Goal: Task Accomplishment & Management: Manage account settings

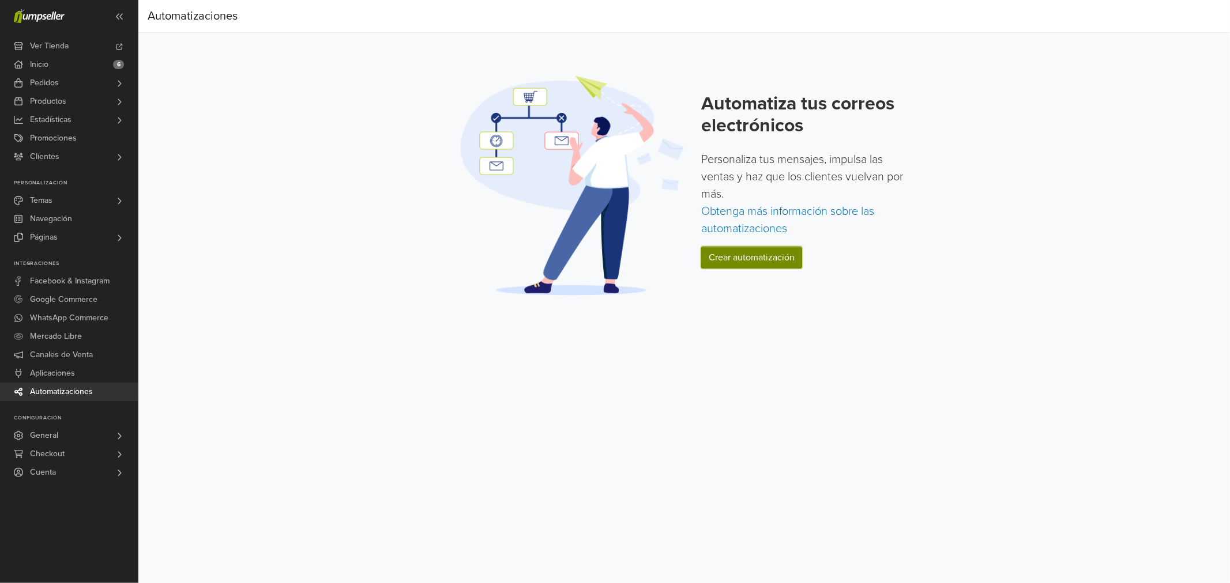
click at [751, 252] on link "Crear automatización" at bounding box center [751, 258] width 101 height 22
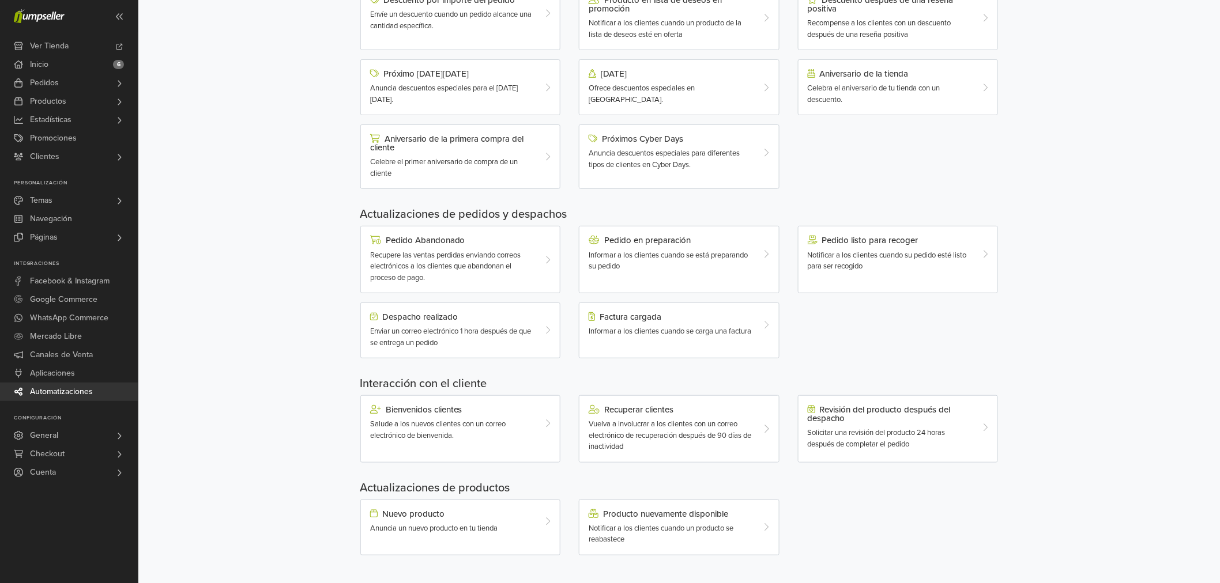
scroll to position [157, 0]
drag, startPoint x: 529, startPoint y: 275, endPoint x: 261, endPoint y: 272, distance: 268.7
click at [246, 272] on div "Automatizaciones Crear flujo Automatizaciones Crear flujo Flujos de correo elec…" at bounding box center [679, 215] width 1082 height 737
click at [472, 280] on div "Recupere las ventas perdidas enviando correos electrónicos a los clientes que a…" at bounding box center [452, 267] width 164 height 34
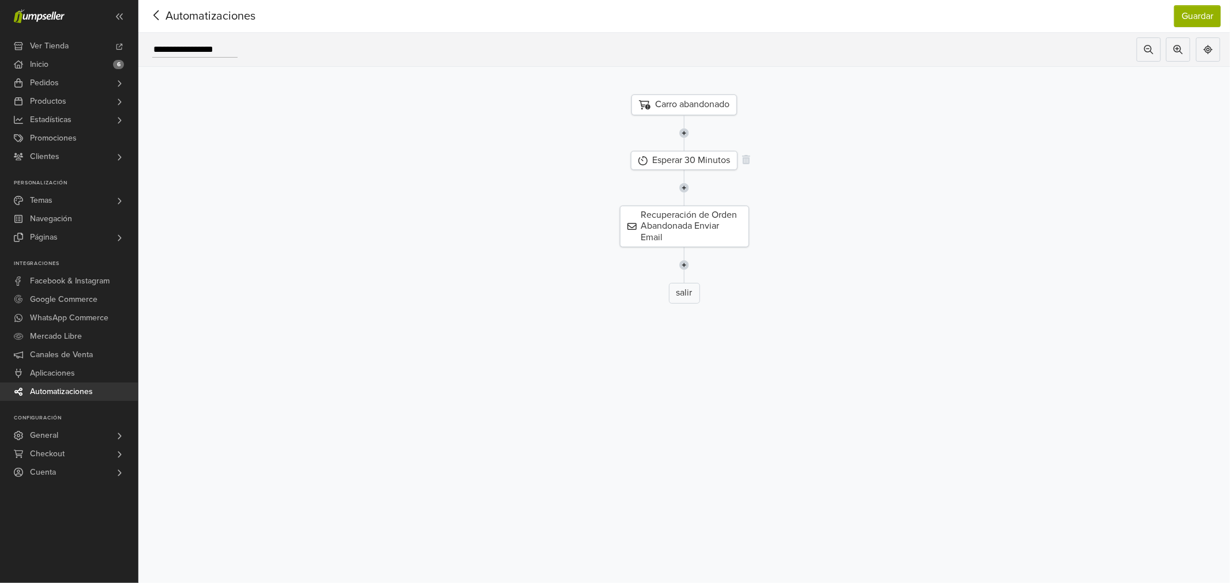
click at [701, 165] on div "Esperar 30 Minutos" at bounding box center [684, 160] width 107 height 19
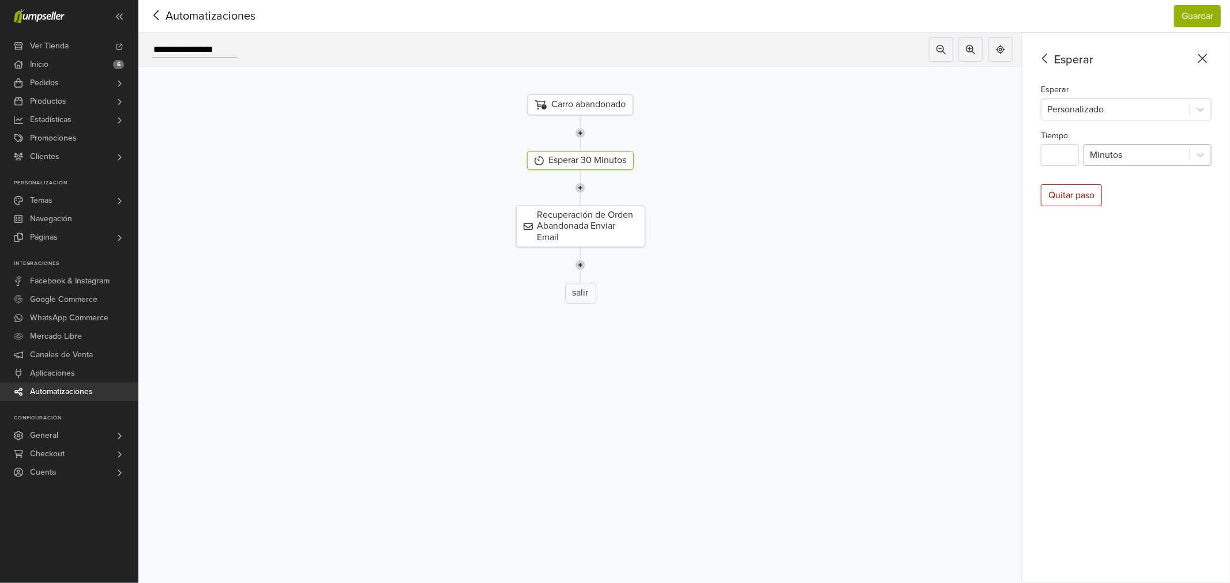
click at [1163, 163] on div at bounding box center [1137, 155] width 94 height 16
click at [1134, 257] on div "Días" at bounding box center [1147, 253] width 128 height 23
click at [1109, 112] on div at bounding box center [1115, 109] width 137 height 16
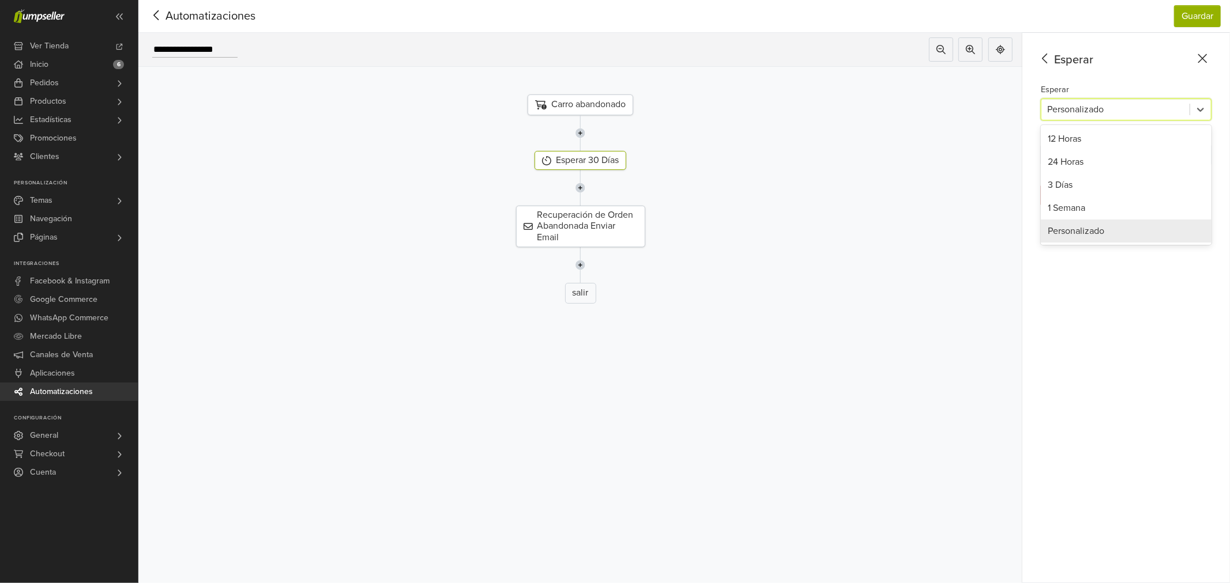
click at [1109, 112] on div at bounding box center [1115, 109] width 137 height 16
click at [913, 257] on div at bounding box center [580, 265] width 901 height 36
click at [936, 246] on div "Recuperación de Orden Abandonada Enviar Email" at bounding box center [580, 227] width 901 height 42
click at [1094, 341] on div "Esperar Esperar 5 results available. Use Up and Down to choose options, press E…" at bounding box center [1126, 308] width 208 height 551
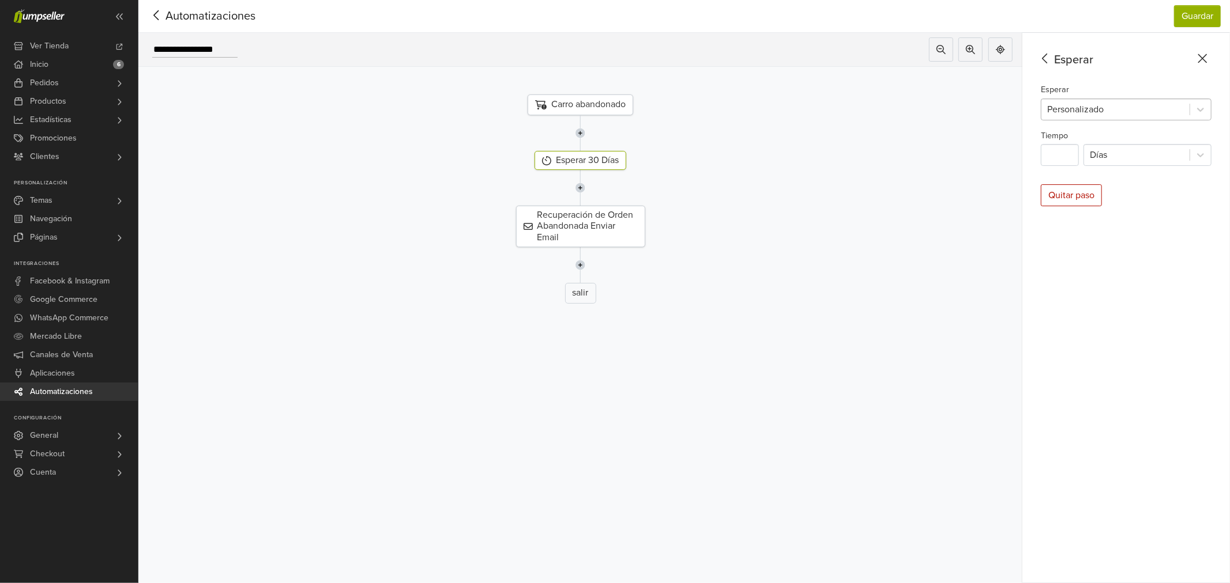
click at [1120, 108] on div at bounding box center [1115, 109] width 137 height 16
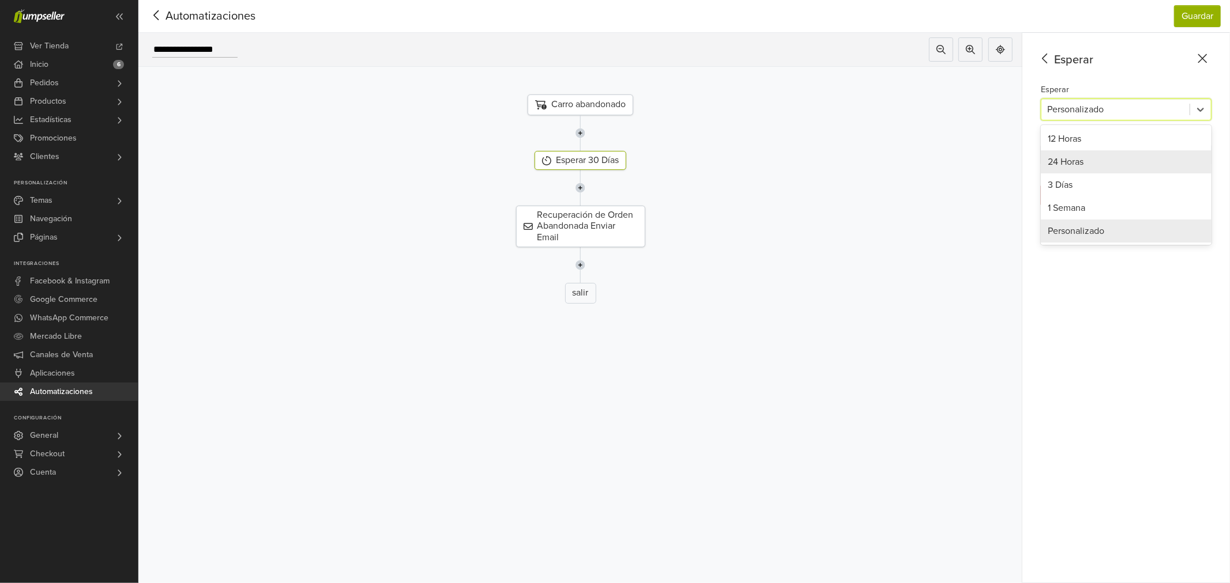
click at [1094, 164] on div "24 Horas" at bounding box center [1126, 161] width 171 height 23
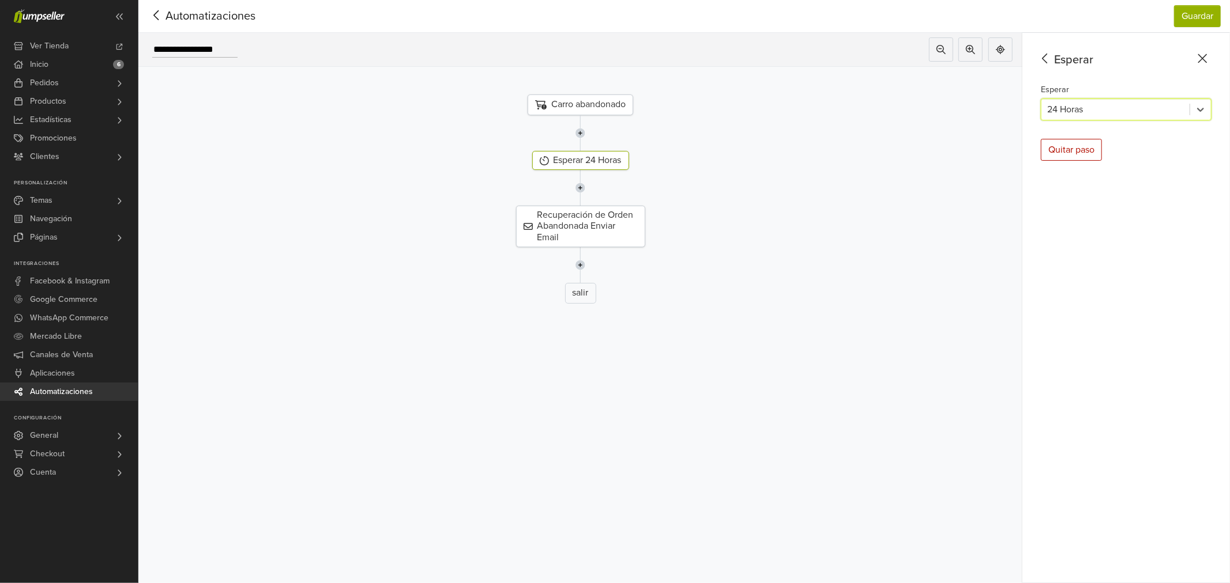
click at [834, 241] on div "Recuperación de Orden Abandonada Enviar Email" at bounding box center [580, 227] width 901 height 42
click at [1139, 107] on div at bounding box center [1115, 109] width 137 height 16
drag, startPoint x: 1134, startPoint y: 316, endPoint x: 724, endPoint y: 262, distance: 413.5
click at [1132, 316] on div "Esperar Esperar 24 Horas Quitar paso" at bounding box center [1126, 308] width 208 height 551
click at [587, 215] on div "Recuperación de Orden Abandonada Enviar Email" at bounding box center [581, 227] width 129 height 42
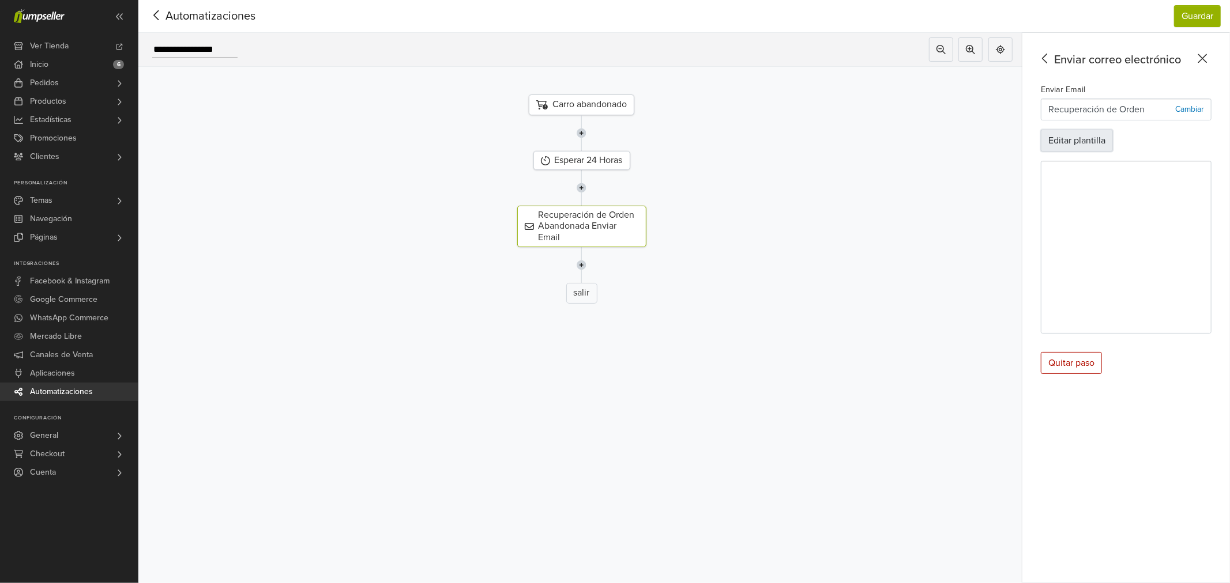
click at [1098, 145] on button "Editar plantilla" at bounding box center [1077, 141] width 72 height 22
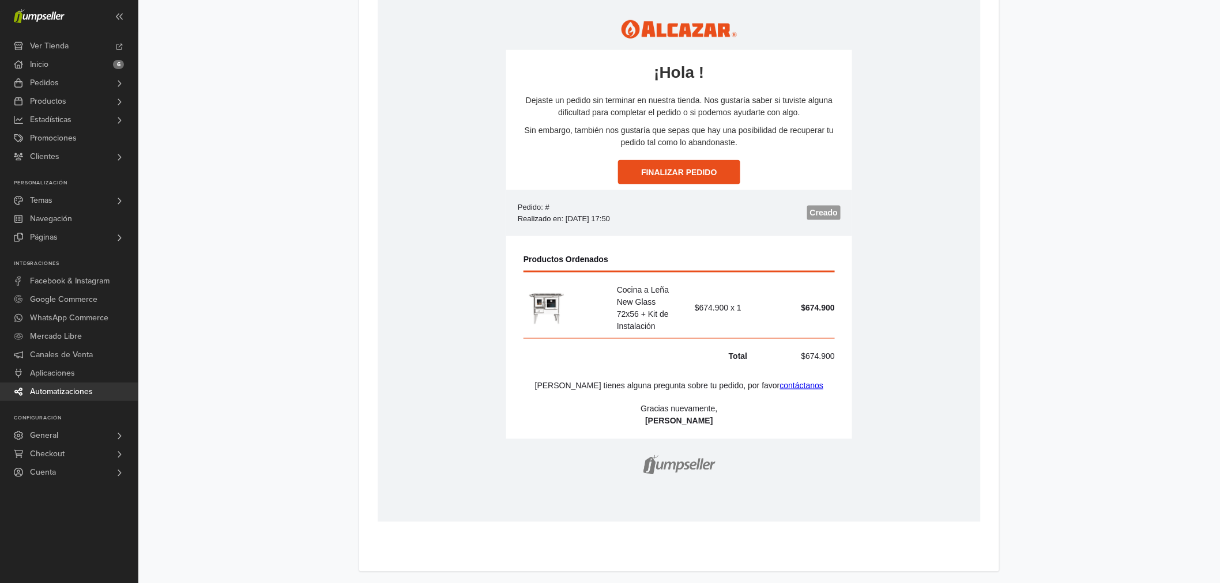
scroll to position [518, 0]
click at [630, 323] on p "Cocina a Leña New Glass 72x56 + Kit de Instalación" at bounding box center [647, 306] width 62 height 48
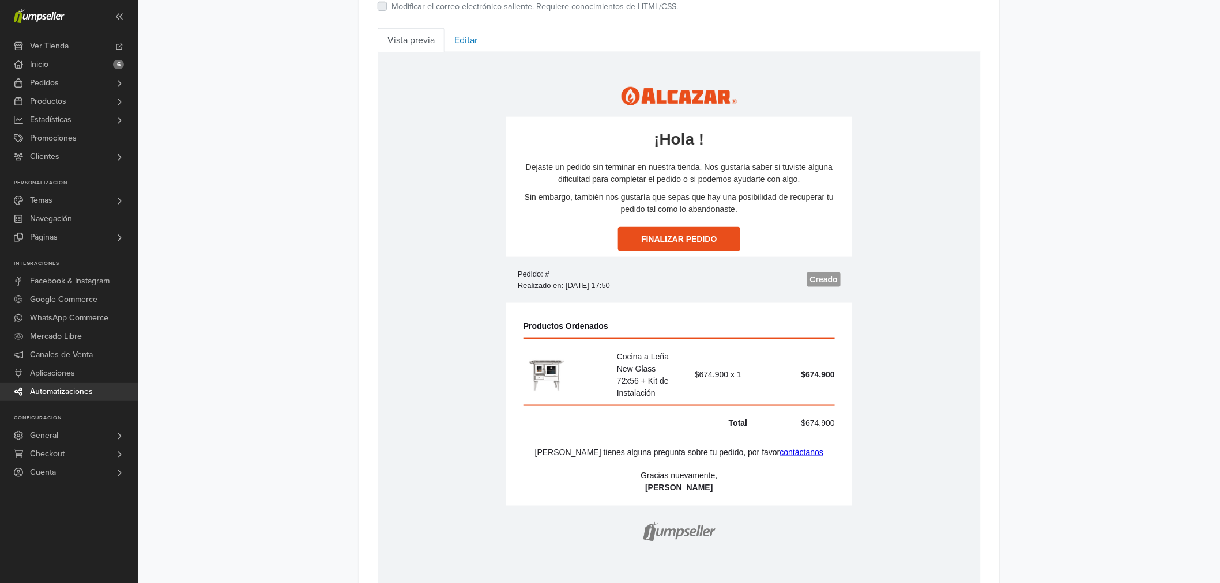
scroll to position [443, 0]
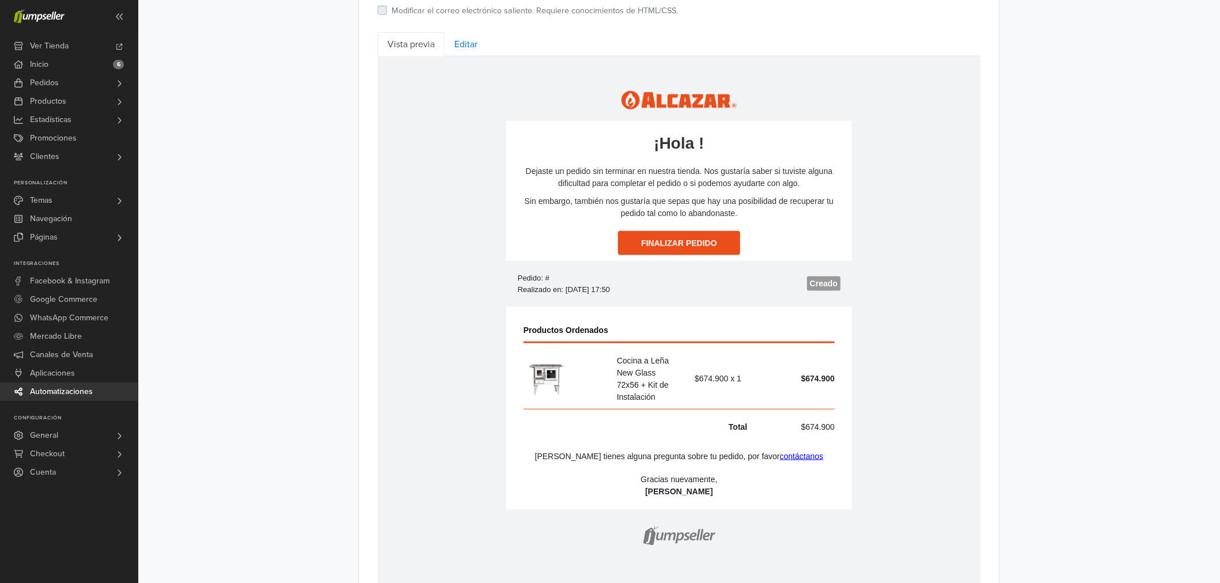
click at [598, 225] on td "Dejaste un pedido sin terminar en nuestra tienda. Nos gustaría saber si tuviste…" at bounding box center [679, 191] width 346 height 77
click at [574, 198] on p "Sin embargo, también nos gustaría que sepas que hay una posibilidad de recupera…" at bounding box center [678, 207] width 323 height 24
click at [481, 47] on link "Editar" at bounding box center [466, 44] width 43 height 24
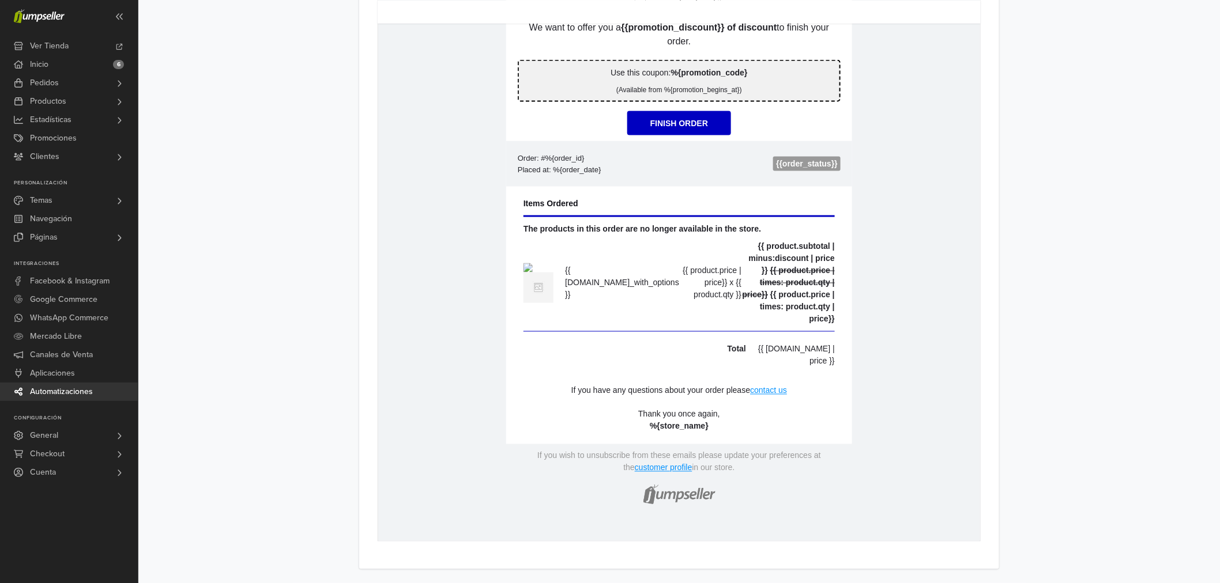
scroll to position [488, 0]
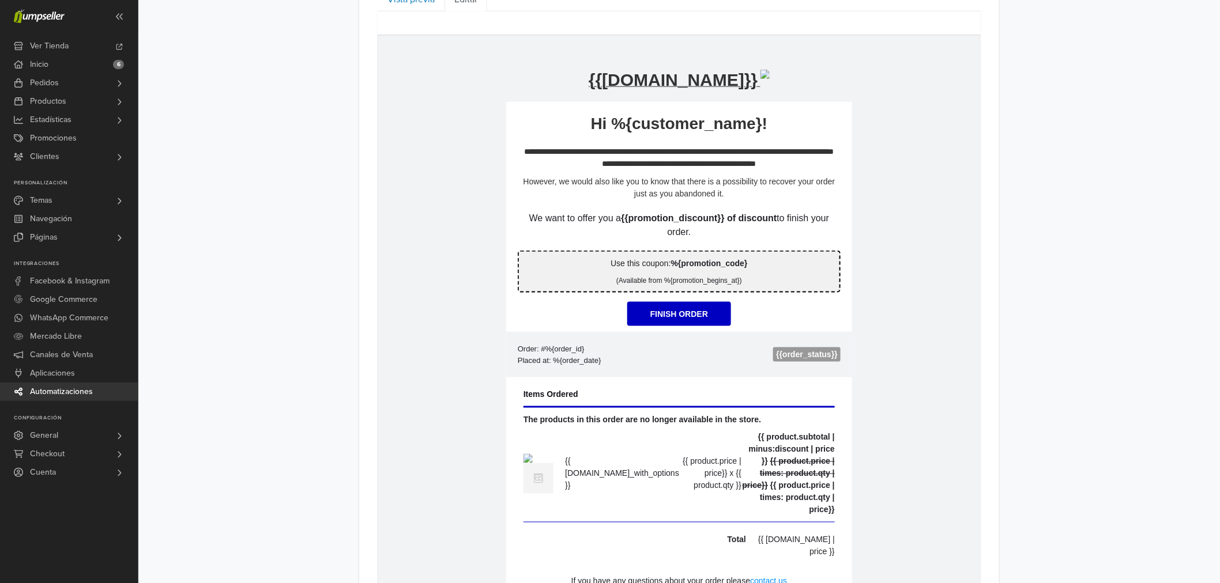
click at [830, 154] on p "**********" at bounding box center [678, 157] width 323 height 24
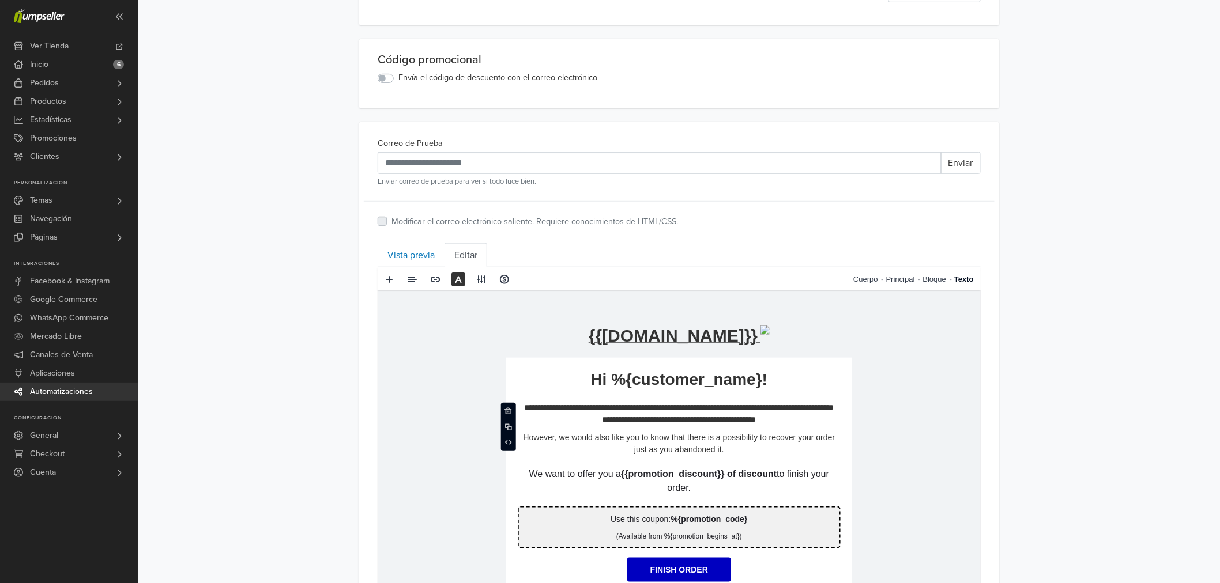
scroll to position [424, 0]
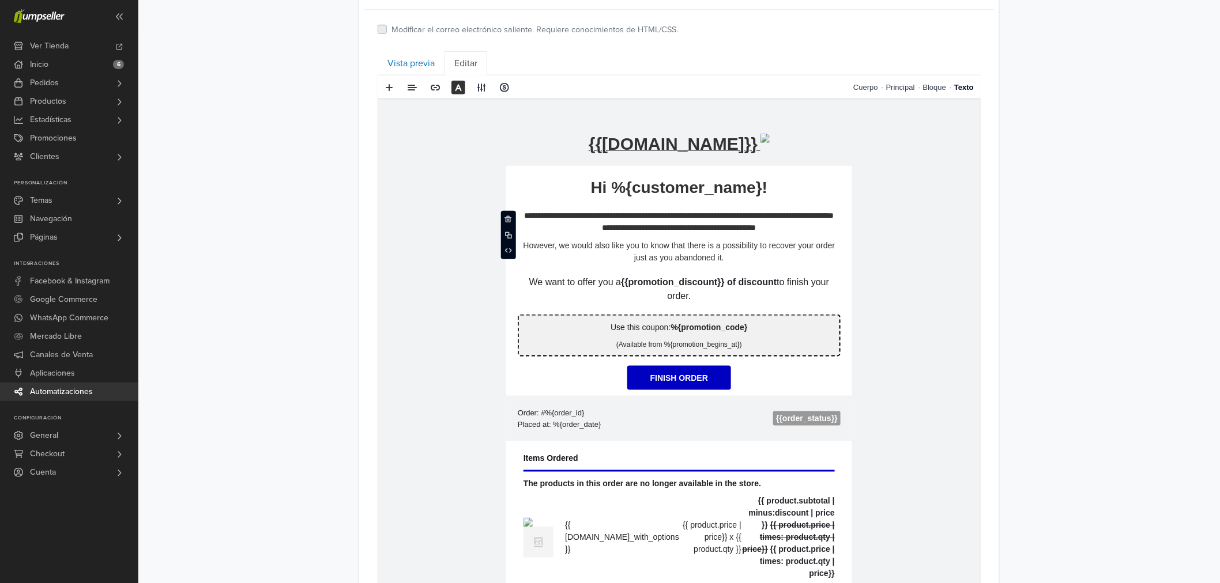
click at [690, 250] on p "However, we would also like you to know that there is a possibility to recover …" at bounding box center [678, 251] width 323 height 24
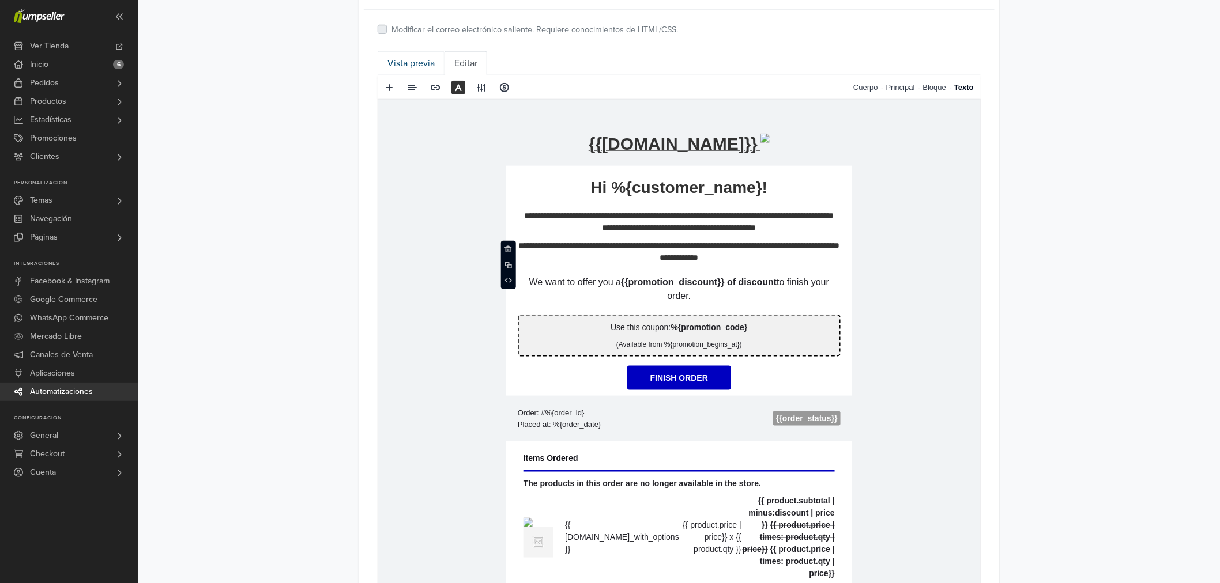
click at [419, 53] on link "Vista previa" at bounding box center [411, 63] width 67 height 24
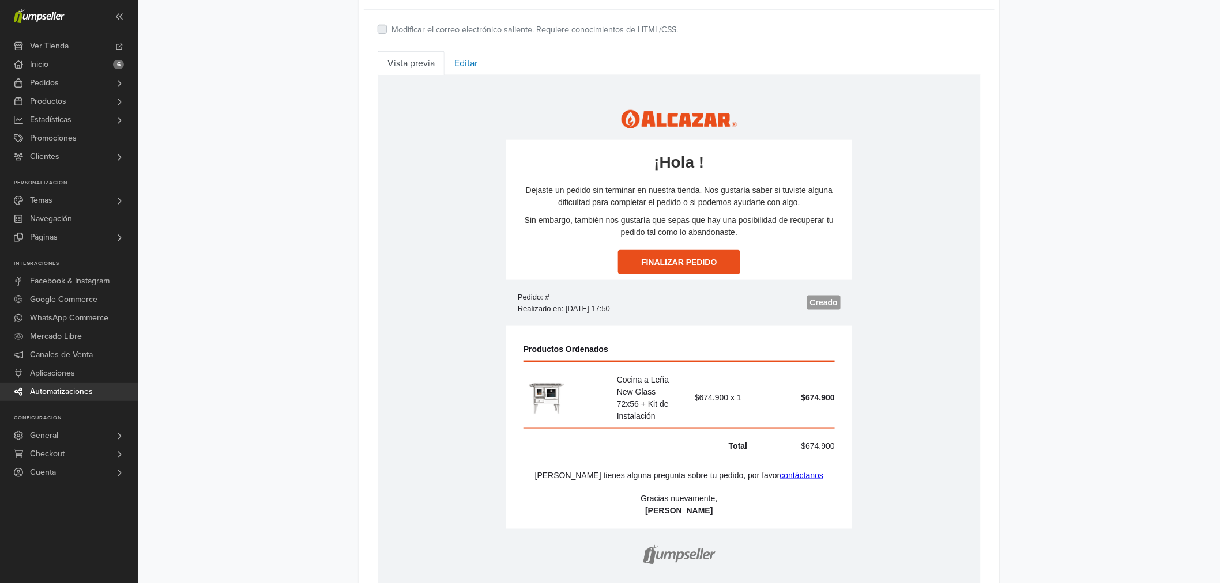
click at [545, 229] on p "Sin embargo, también nos gustaría que sepas que hay una posibilidad de recupera…" at bounding box center [678, 226] width 323 height 24
click at [567, 211] on td at bounding box center [678, 211] width 323 height 6
click at [673, 250] on link "Finalizar Pedido" at bounding box center [678, 262] width 122 height 24
click at [477, 54] on link "Editar" at bounding box center [466, 63] width 43 height 24
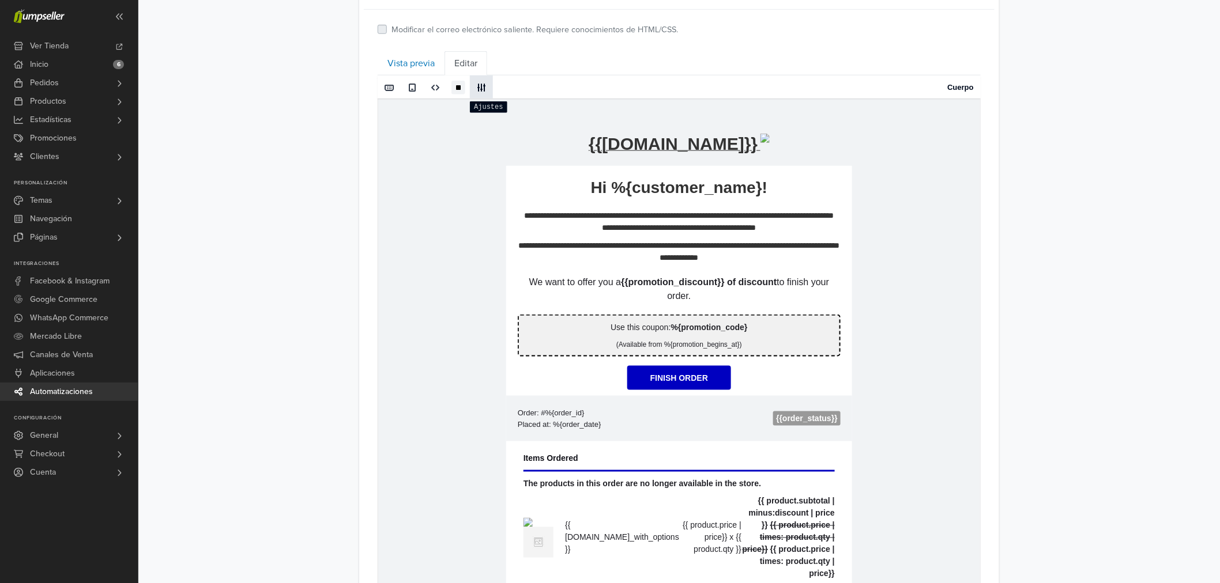
click at [485, 96] on span at bounding box center [482, 87] width 18 height 17
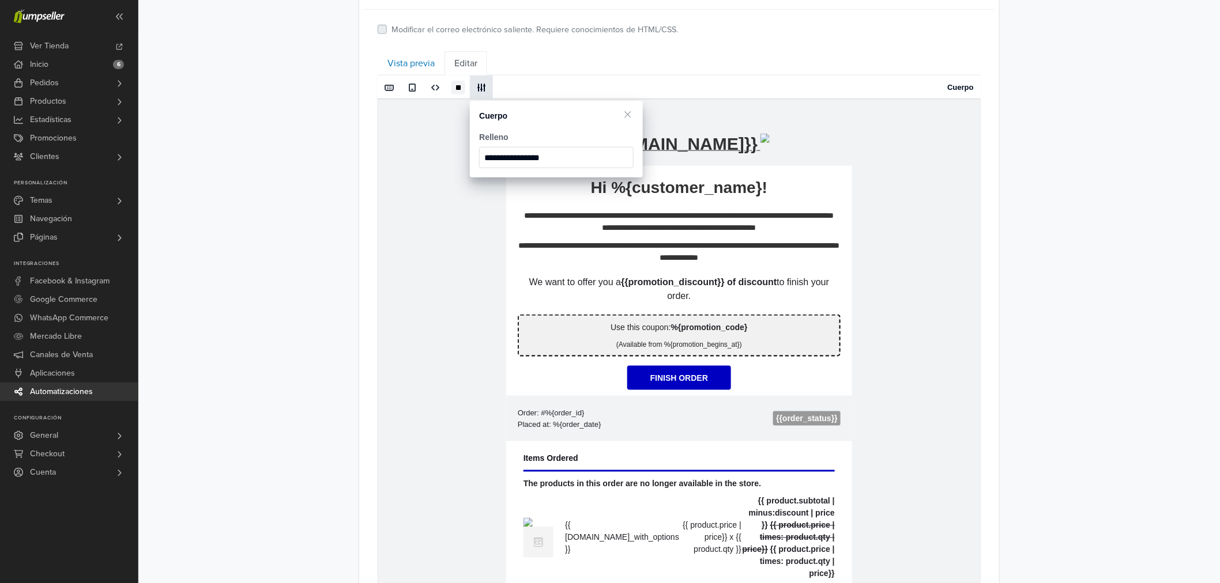
click at [485, 96] on span at bounding box center [482, 87] width 18 height 17
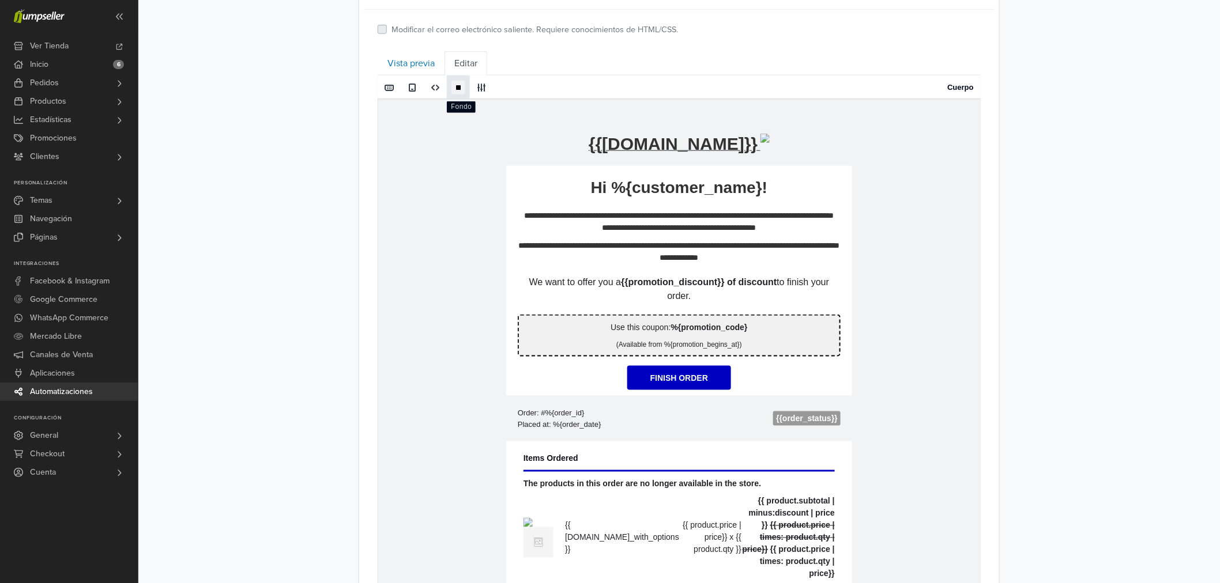
click at [460, 88] on span at bounding box center [458, 87] width 9 height 9
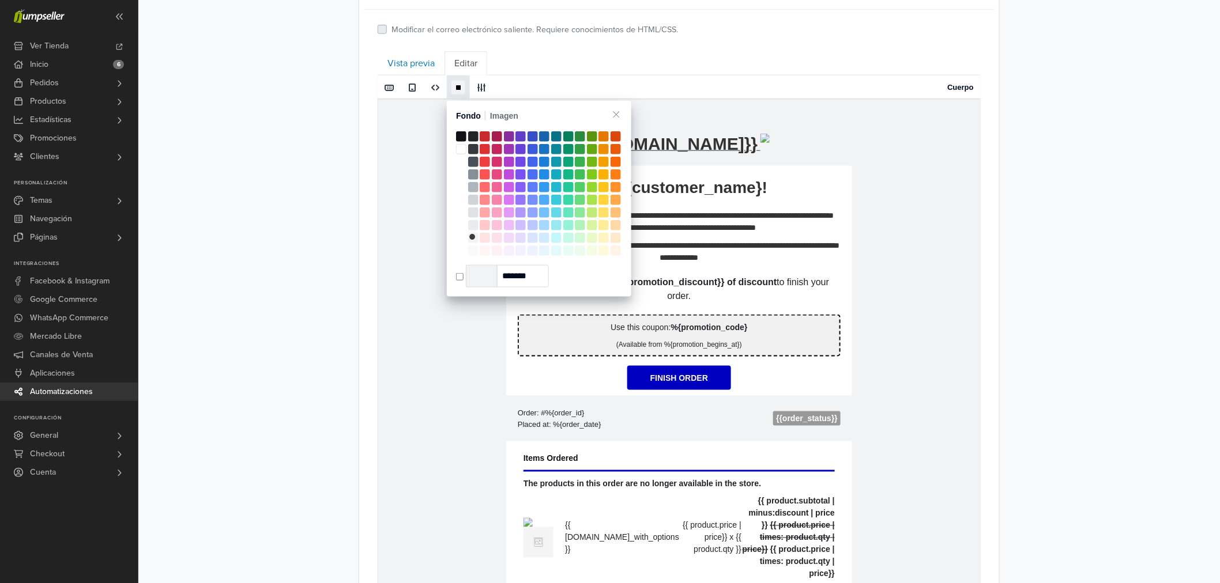
click at [460, 88] on span at bounding box center [458, 87] width 9 height 9
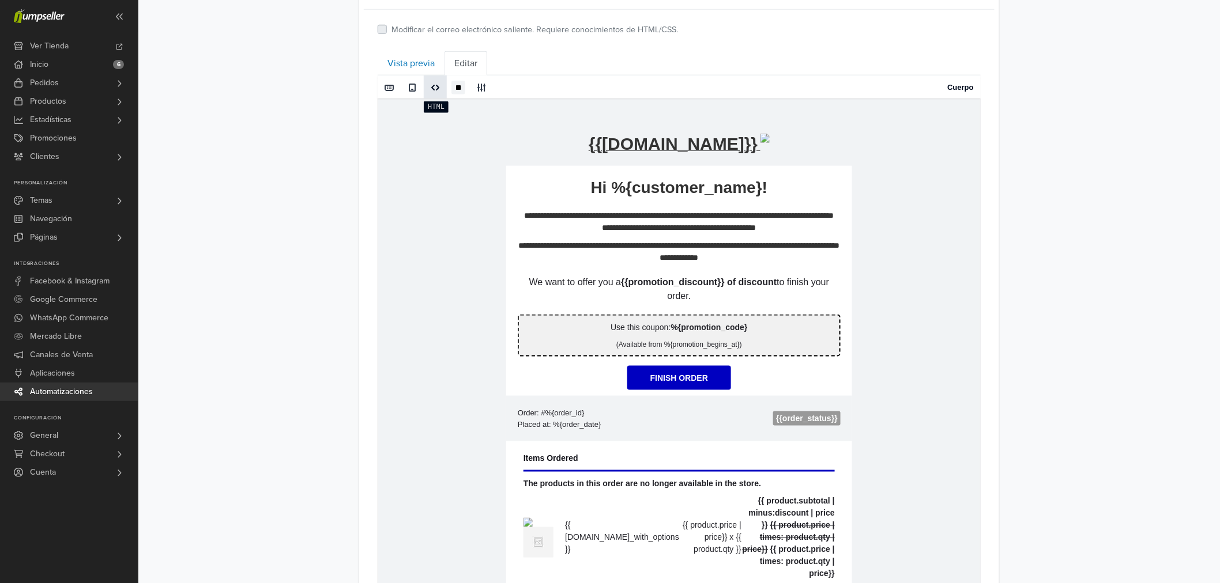
click at [430, 88] on span at bounding box center [436, 87] width 18 height 17
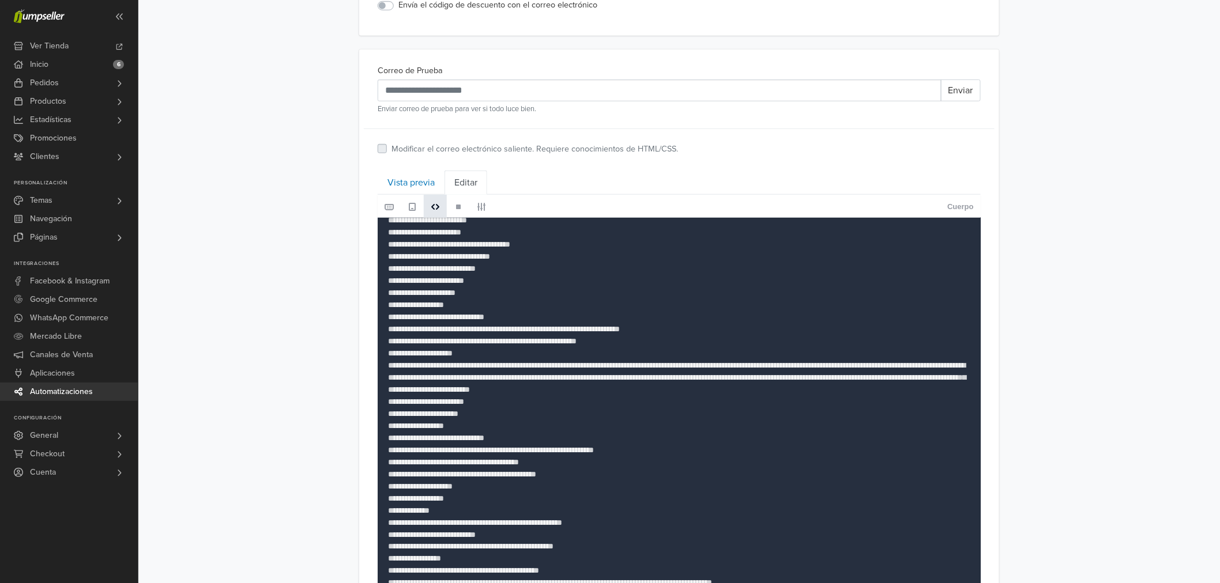
scroll to position [2586, 0]
click at [408, 209] on span at bounding box center [412, 206] width 9 height 9
click at [431, 210] on span at bounding box center [435, 206] width 9 height 9
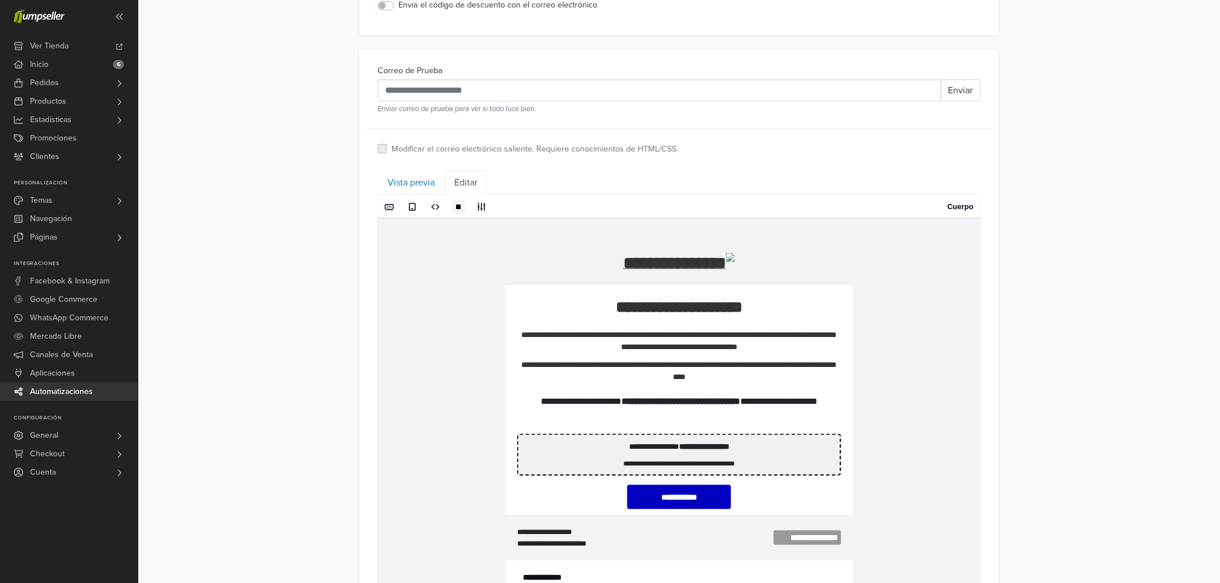
click at [961, 211] on link "Cuerpo" at bounding box center [961, 207] width 27 height 24
click at [487, 208] on span at bounding box center [482, 206] width 18 height 17
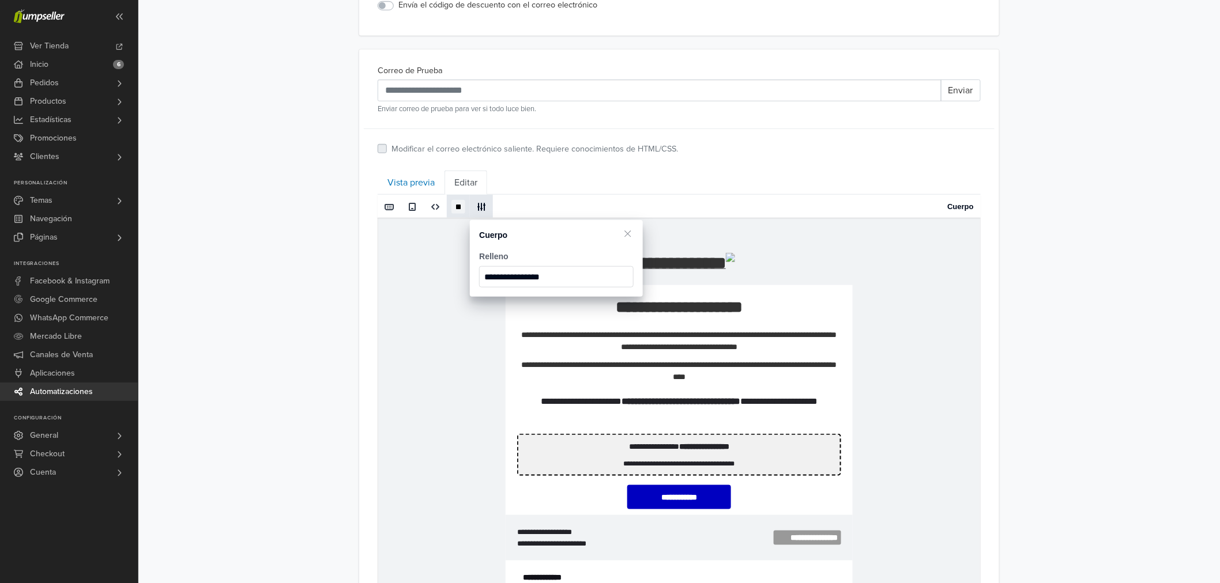
click at [460, 211] on span at bounding box center [458, 206] width 9 height 9
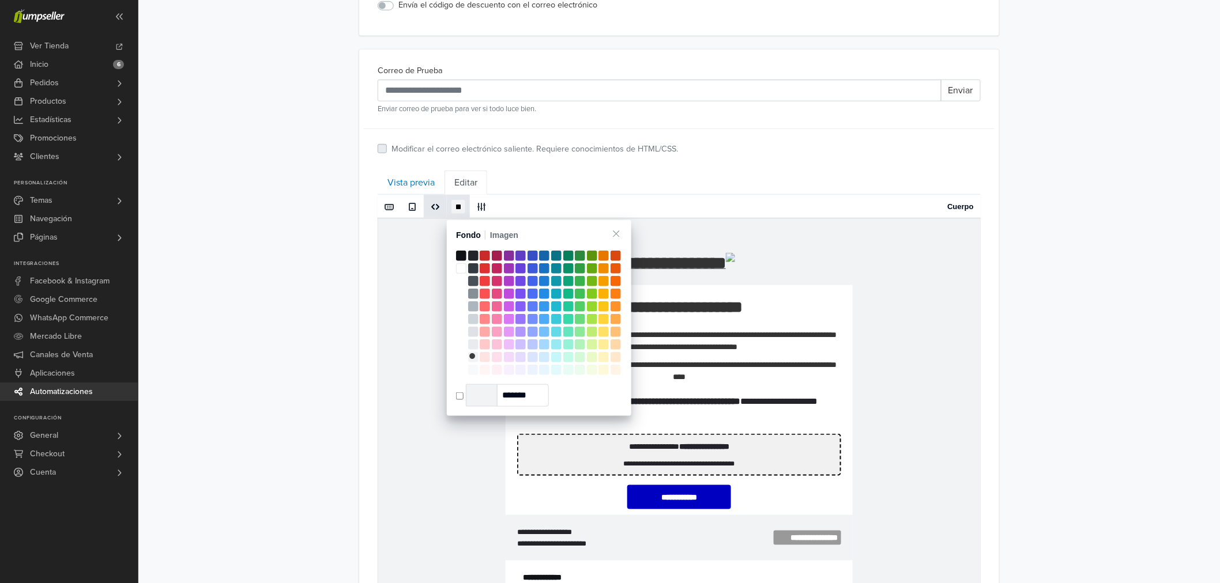
click at [427, 215] on span at bounding box center [436, 206] width 18 height 17
type textarea "**********"
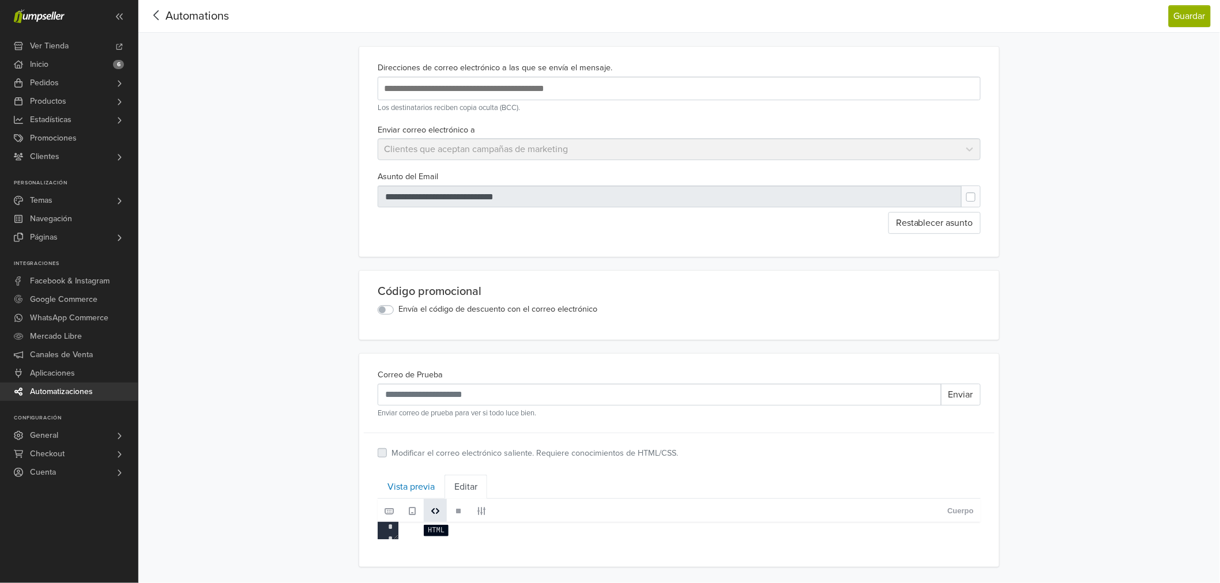
scroll to position [2558, 0]
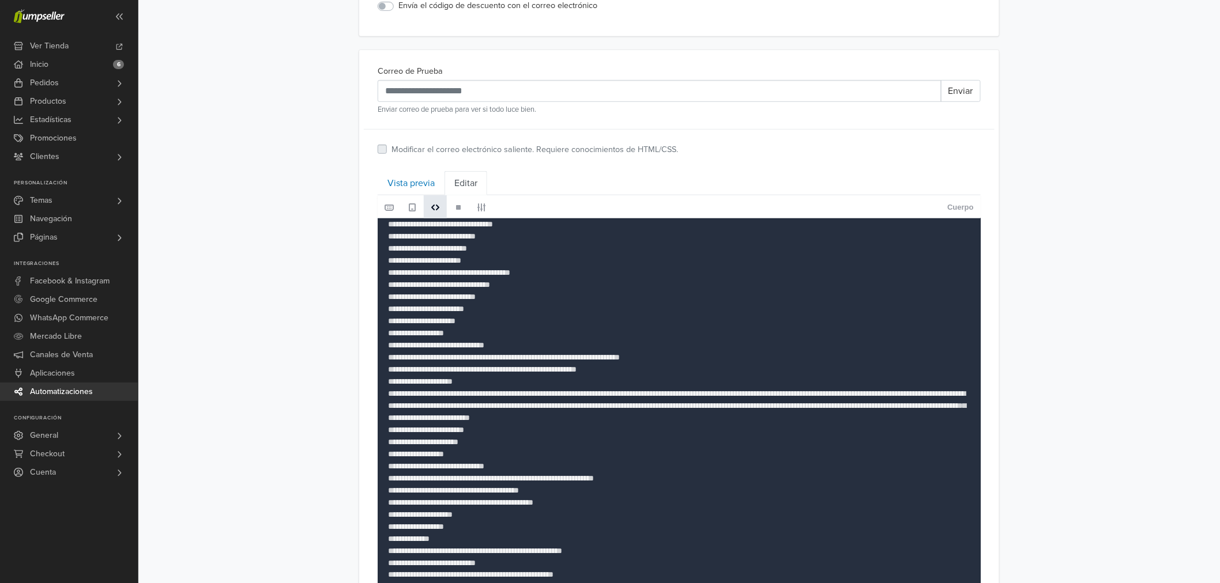
click at [411, 210] on span at bounding box center [412, 207] width 9 height 9
drag, startPoint x: 374, startPoint y: 210, endPoint x: 414, endPoint y: 209, distance: 40.4
click at [408, 210] on main "**********" at bounding box center [679, 357] width 657 height 1229
click at [398, 209] on span at bounding box center [390, 207] width 18 height 17
click at [421, 177] on link "Vista previa" at bounding box center [411, 183] width 67 height 24
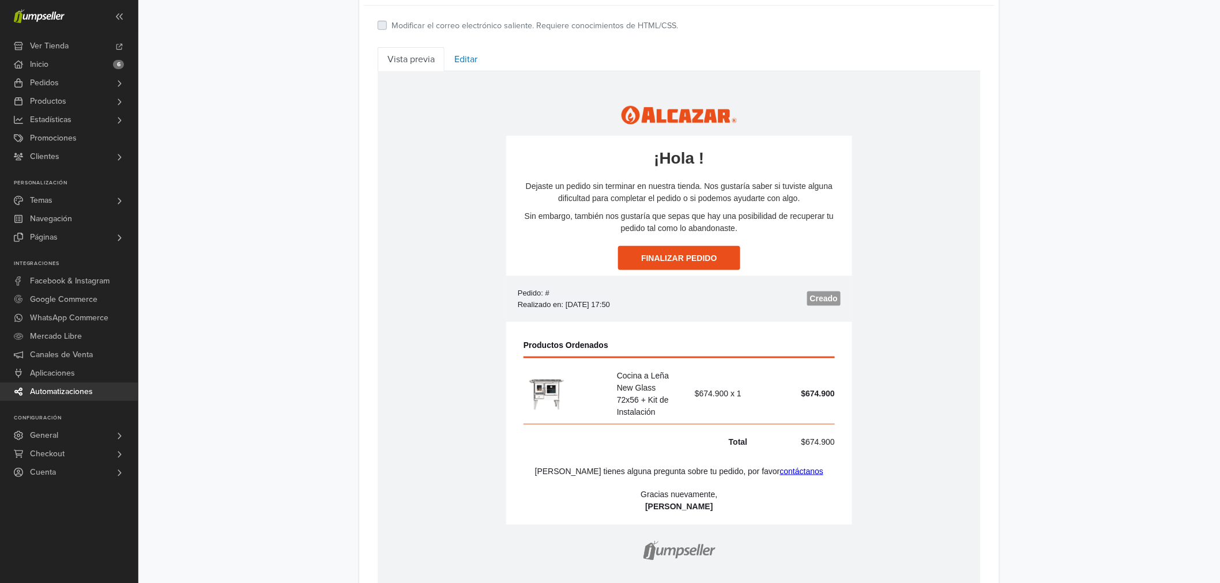
scroll to position [496, 0]
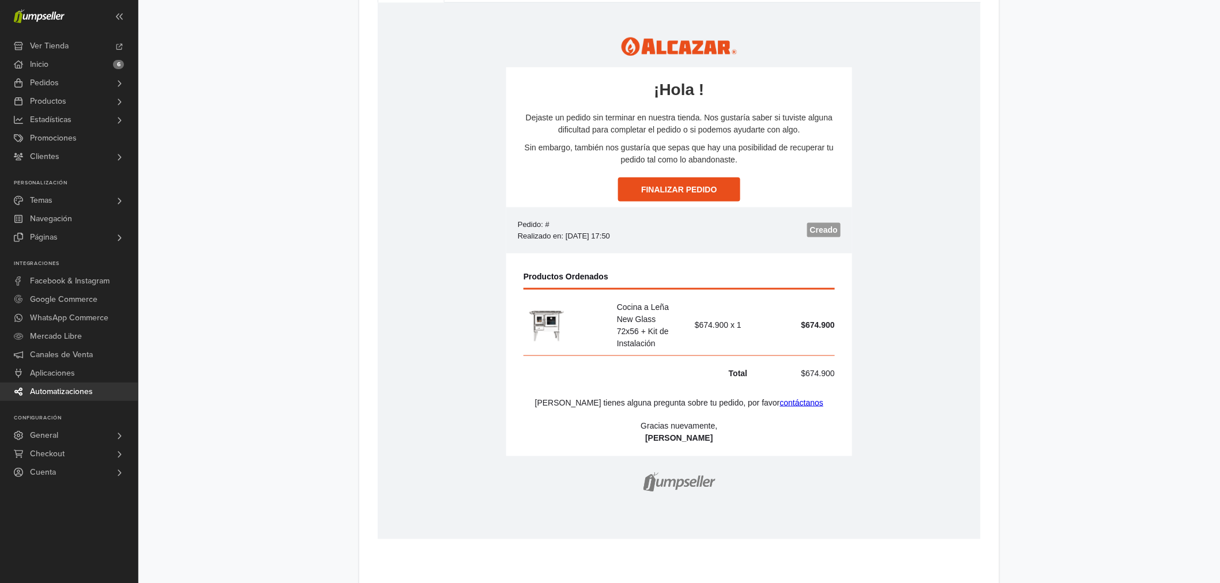
click at [605, 360] on td at bounding box center [678, 358] width 311 height 6
drag, startPoint x: 665, startPoint y: 326, endPoint x: 822, endPoint y: 239, distance: 179.6
click at [677, 318] on p "Cocina a Leña New Glass 72x56 + Kit de Instalación" at bounding box center [647, 325] width 62 height 48
click at [814, 232] on strong "Creado" at bounding box center [823, 229] width 28 height 9
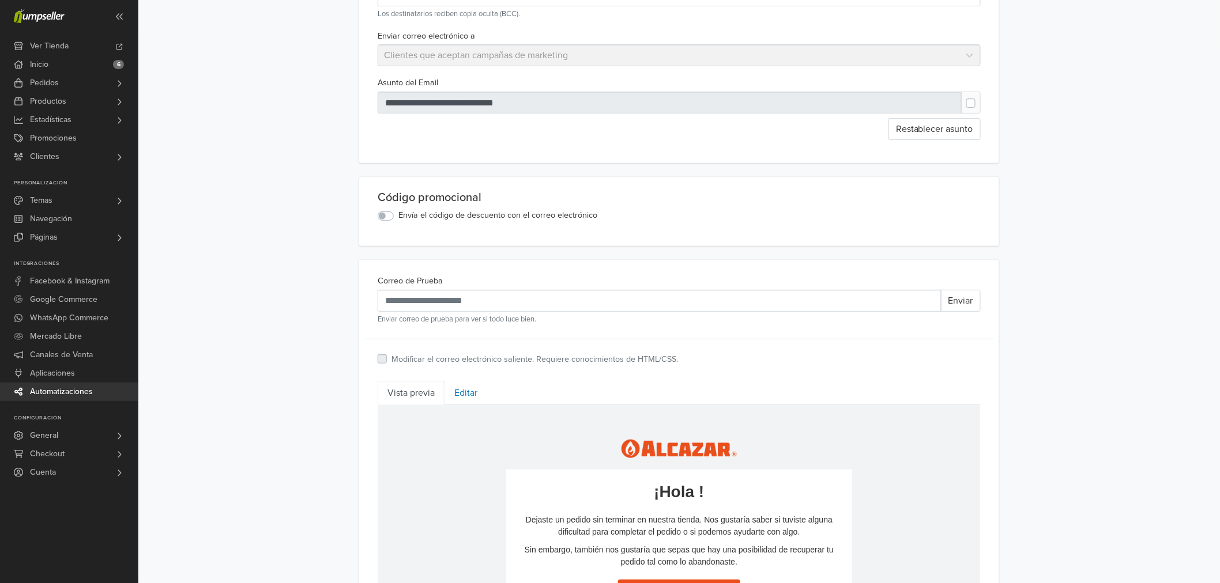
scroll to position [0, 0]
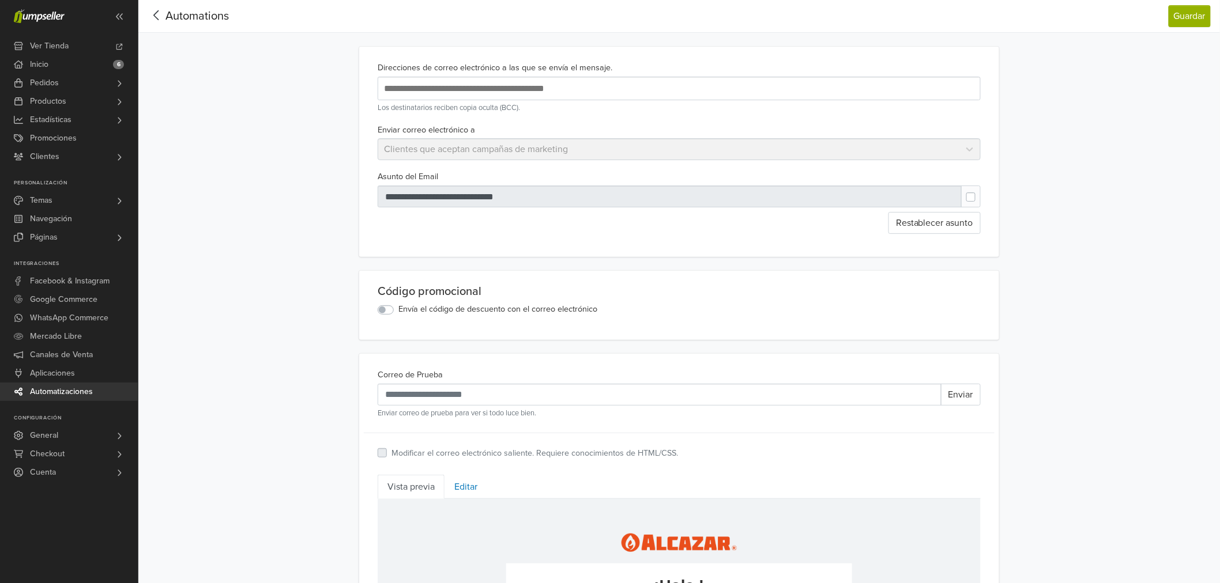
click at [531, 192] on div at bounding box center [670, 197] width 585 height 22
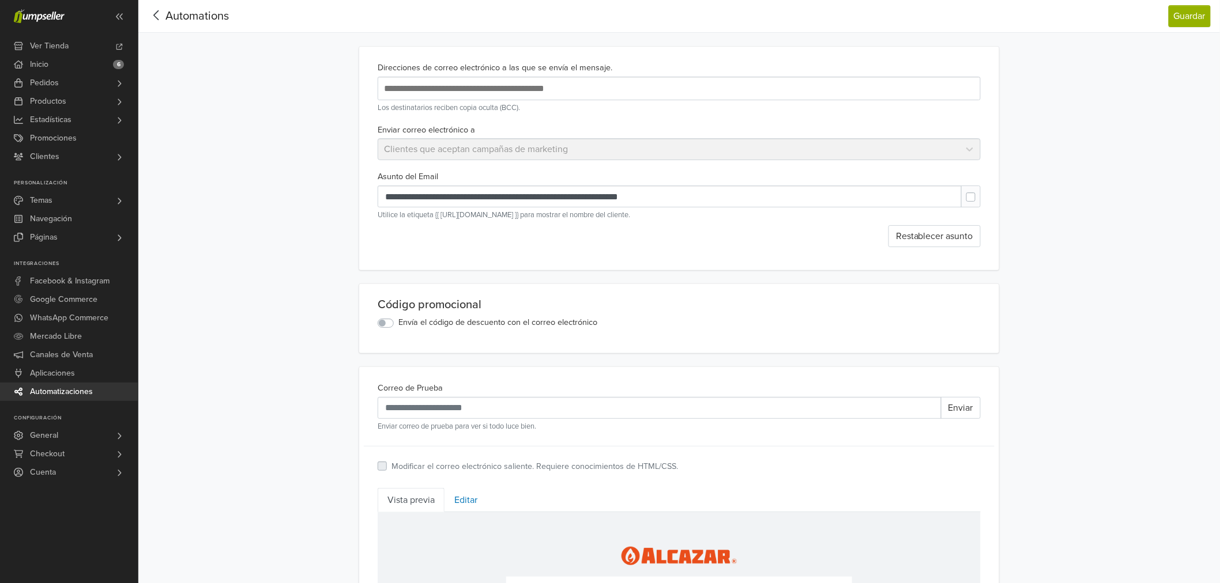
click at [1206, 323] on div "**********" at bounding box center [679, 549] width 1082 height 1099
click at [1070, 280] on div "**********" at bounding box center [679, 549] width 1082 height 1099
click at [1090, 141] on div "**********" at bounding box center [679, 549] width 1082 height 1099
click at [980, 191] on label at bounding box center [980, 191] width 0 height 0
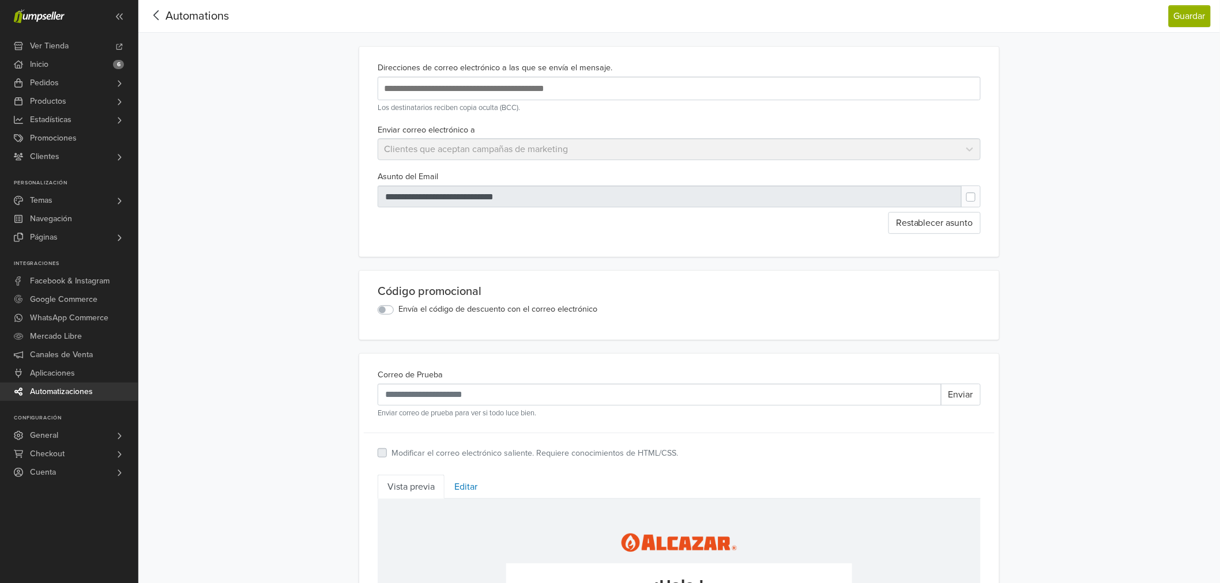
click at [461, 193] on div at bounding box center [670, 197] width 585 height 22
type input "**********"
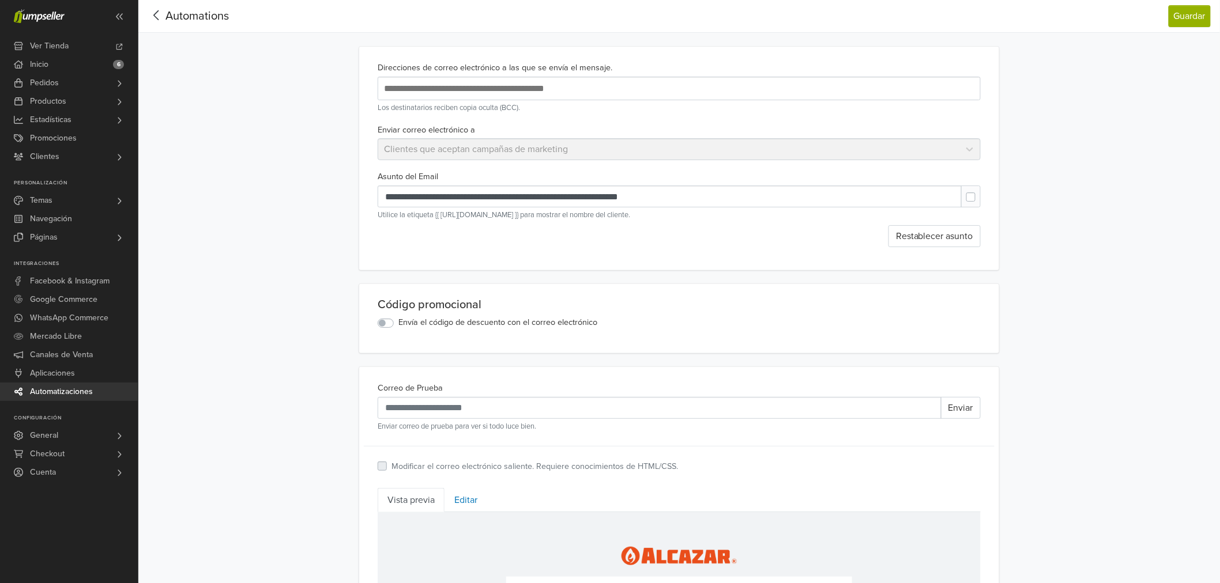
drag, startPoint x: 643, startPoint y: 178, endPoint x: 641, endPoint y: 190, distance: 13.0
click at [641, 186] on div "**********" at bounding box center [679, 209] width 612 height 78
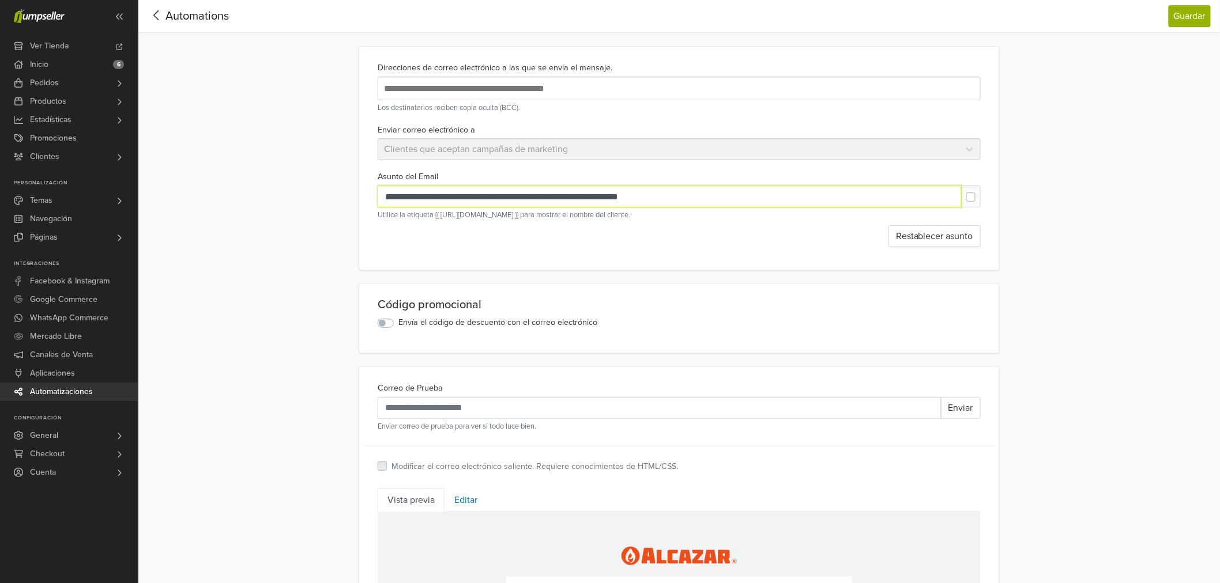
click at [640, 200] on input "**********" at bounding box center [670, 197] width 584 height 22
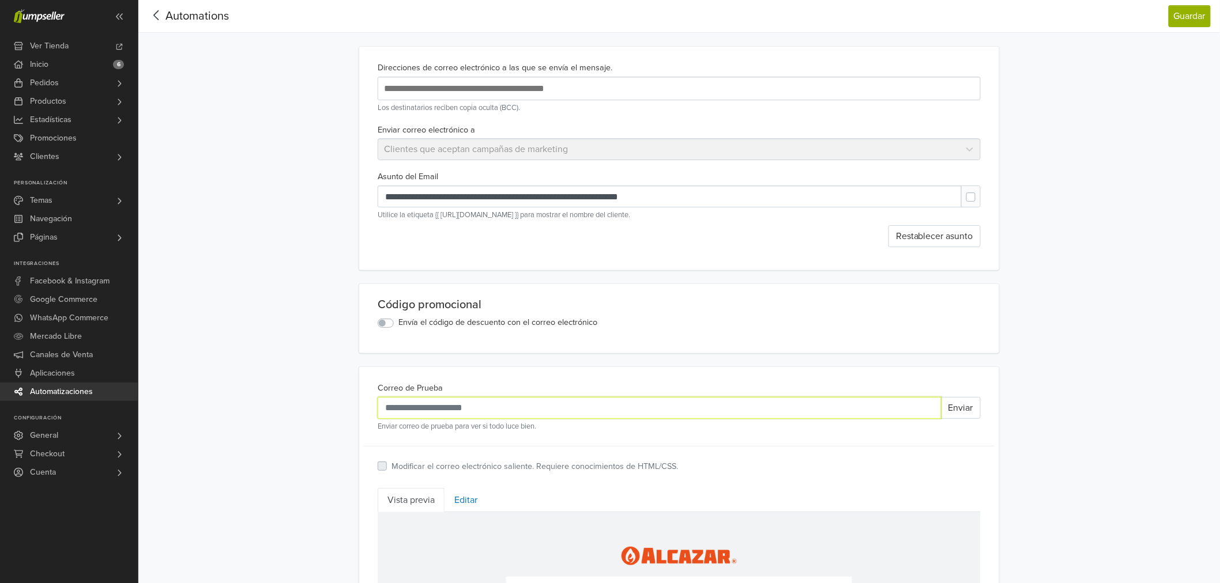
click at [675, 406] on input "Correo de Prueba" at bounding box center [660, 408] width 564 height 22
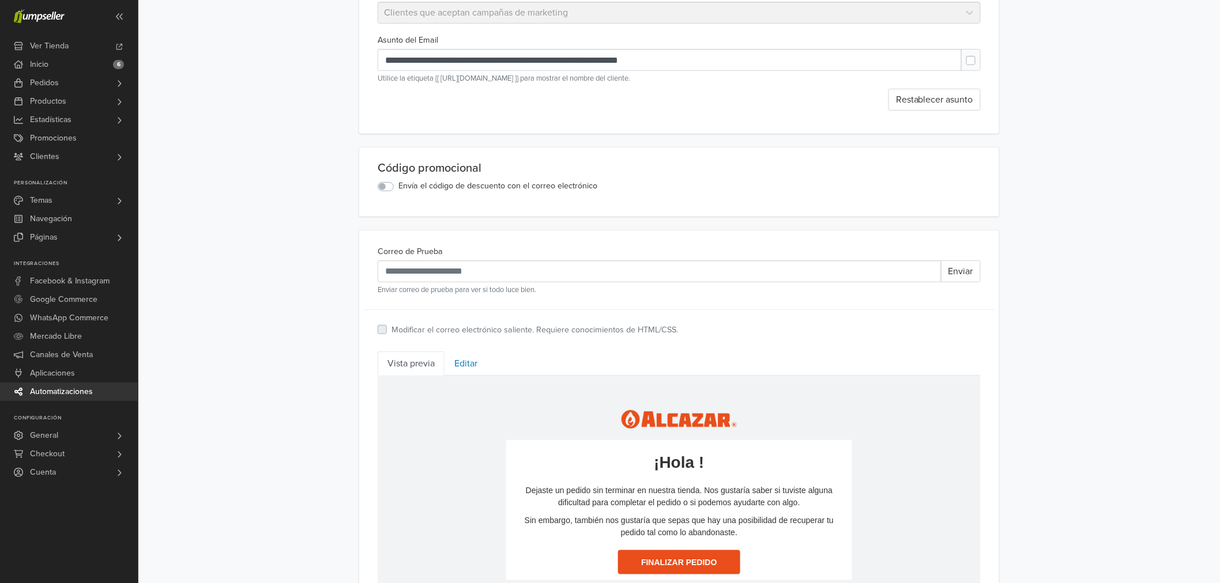
scroll to position [256, 0]
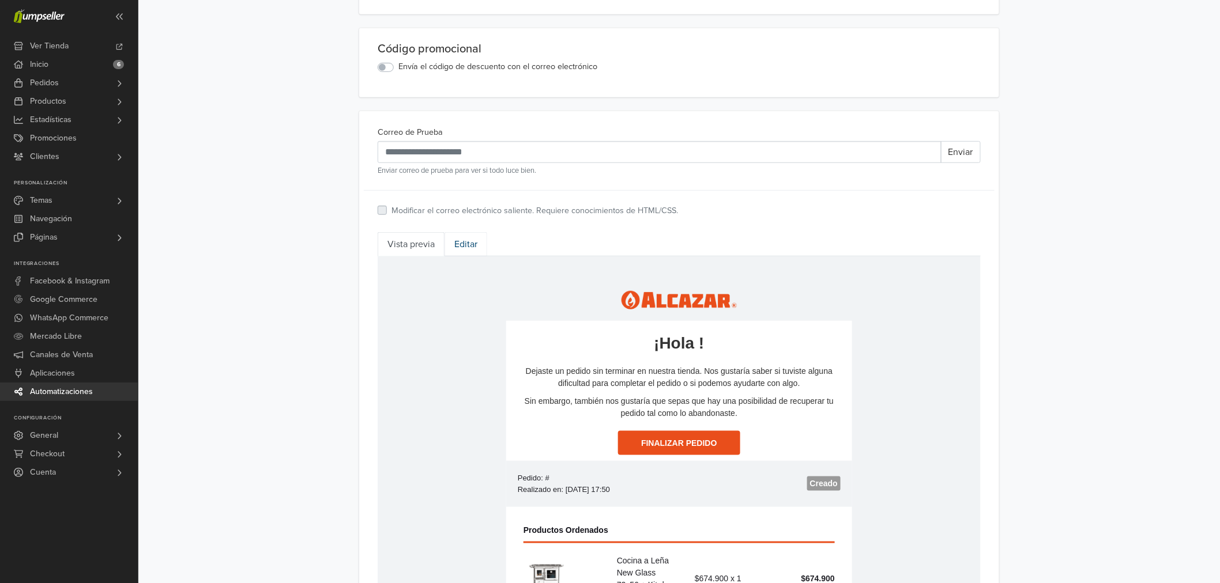
click at [470, 244] on link "Editar" at bounding box center [466, 244] width 43 height 24
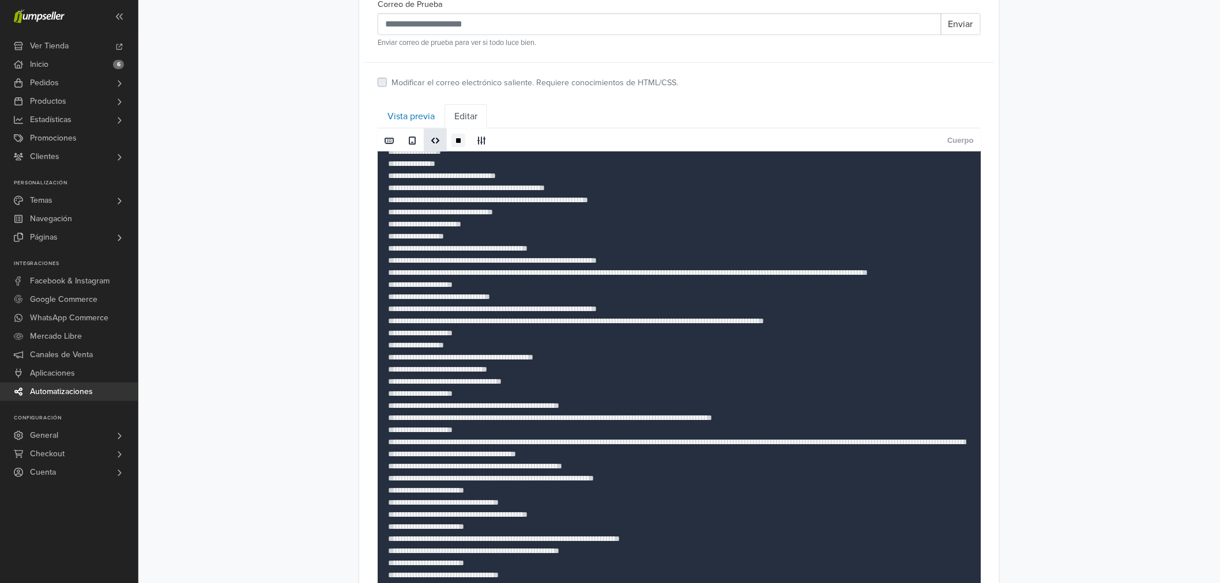
scroll to position [409, 0]
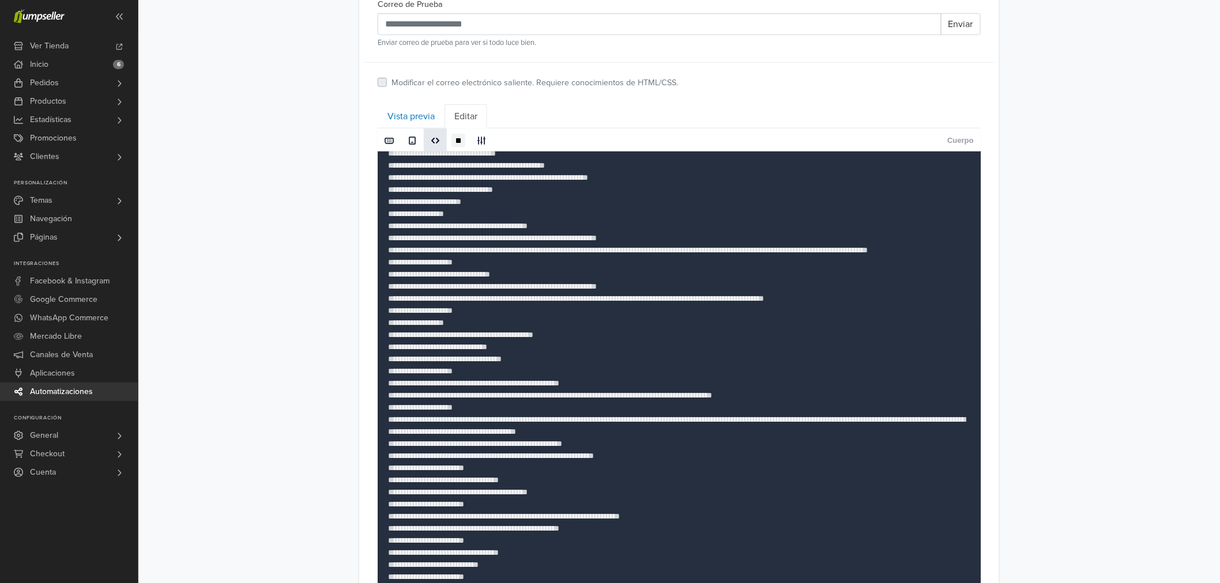
click at [498, 325] on textarea at bounding box center [679, 515] width 603 height 726
click at [493, 323] on textarea at bounding box center [679, 515] width 603 height 726
type textarea "**********"
click at [1060, 217] on div "**********" at bounding box center [679, 260] width 1082 height 1289
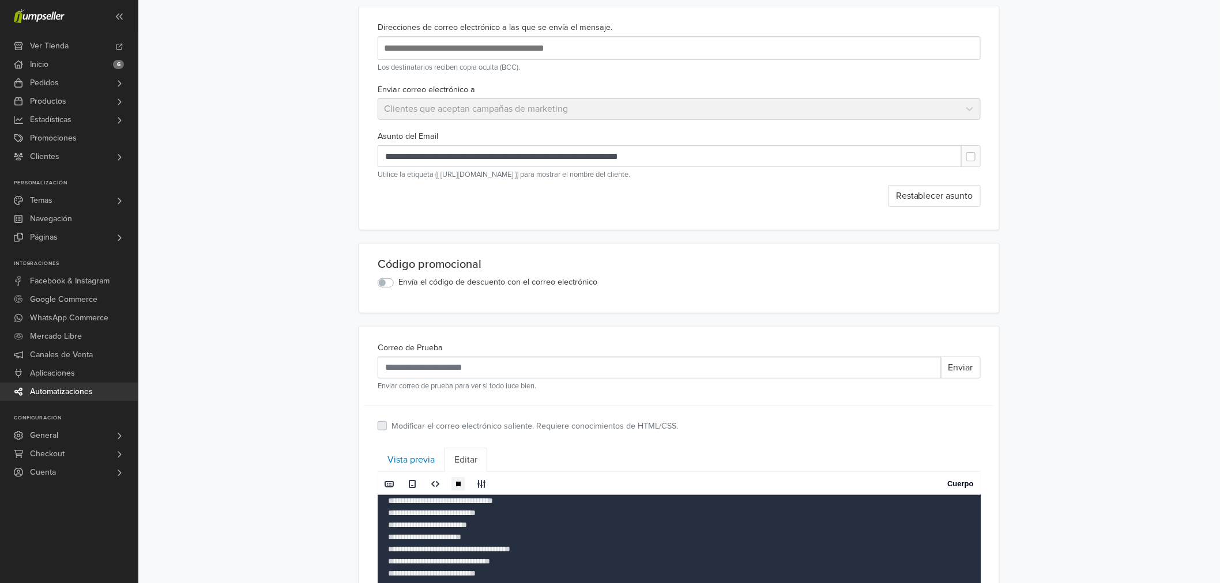
scroll to position [0, 0]
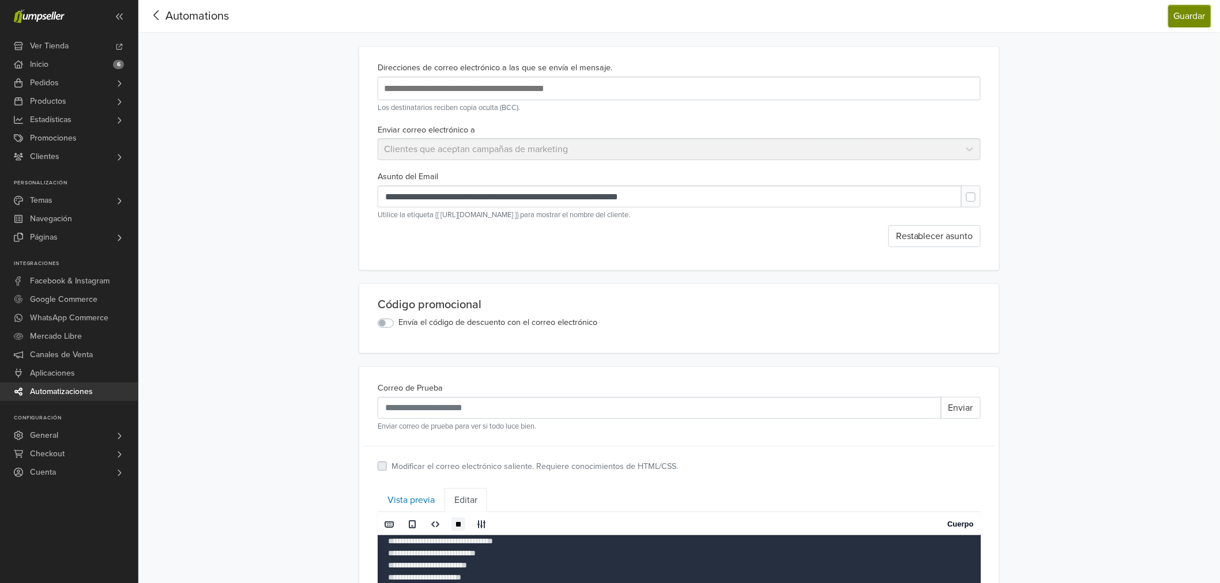
click at [1174, 13] on button "Guardar" at bounding box center [1190, 16] width 42 height 22
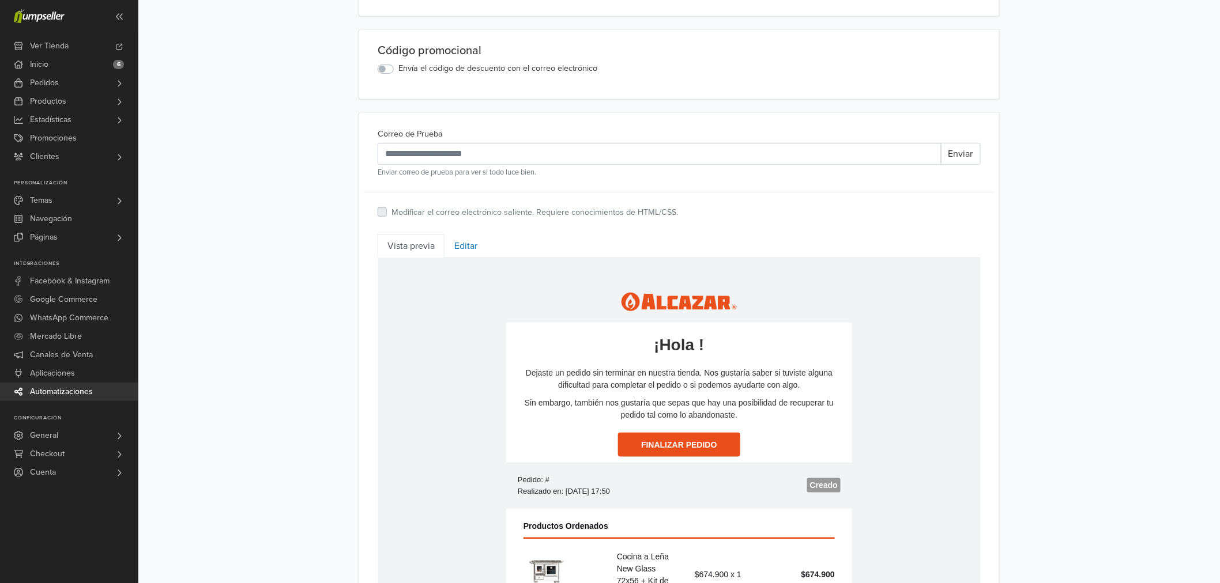
scroll to position [434, 0]
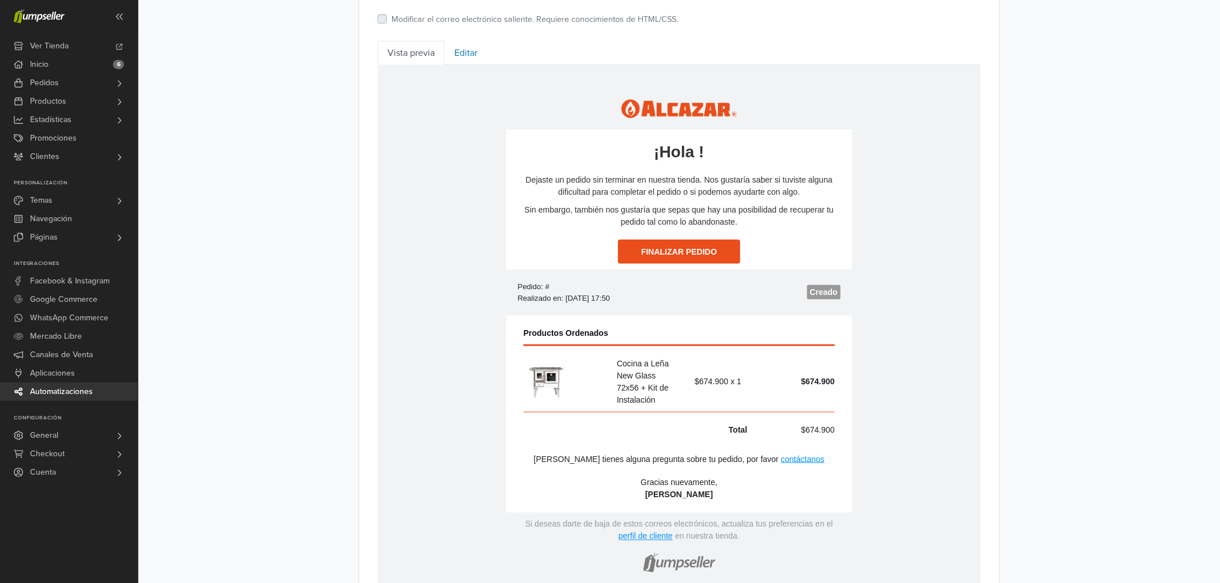
click at [582, 220] on p "Sin embargo, también nos gustaría que sepas que hay una posibilidad de recupera…" at bounding box center [678, 216] width 323 height 24
click at [585, 218] on p "Sin embargo, también nos gustaría que sepas que hay una posibilidad de recupera…" at bounding box center [678, 216] width 323 height 24
click at [586, 217] on p "Sin embargo, también nos gustaría que sepas que hay una posibilidad de recupera…" at bounding box center [678, 216] width 323 height 24
click at [590, 214] on p "Sin embargo, también nos gustaría que sepas que hay una posibilidad de recupera…" at bounding box center [678, 216] width 323 height 24
click at [601, 208] on p "Sin embargo, también nos gustaría que sepas que hay una posibilidad de recupera…" at bounding box center [678, 216] width 323 height 24
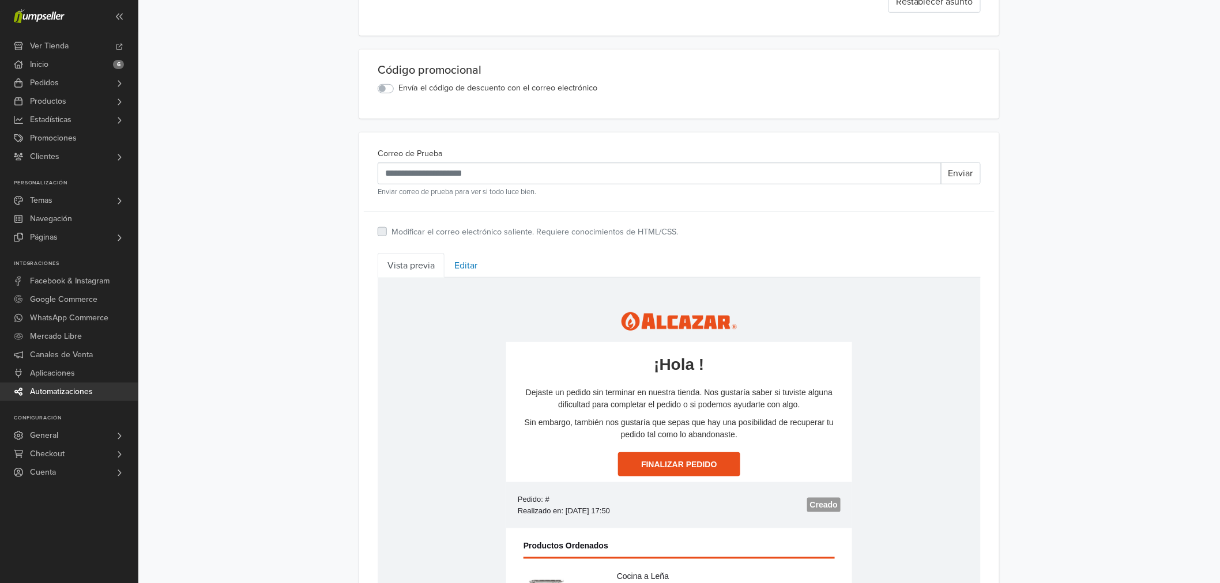
scroll to position [178, 0]
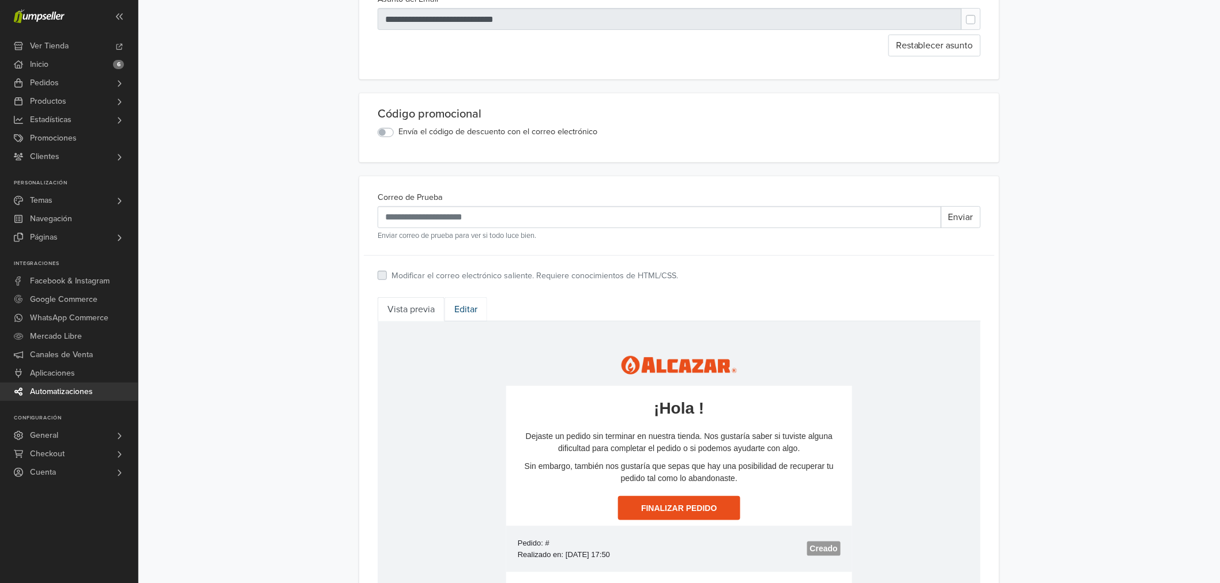
click at [464, 319] on link "Editar" at bounding box center [466, 310] width 43 height 24
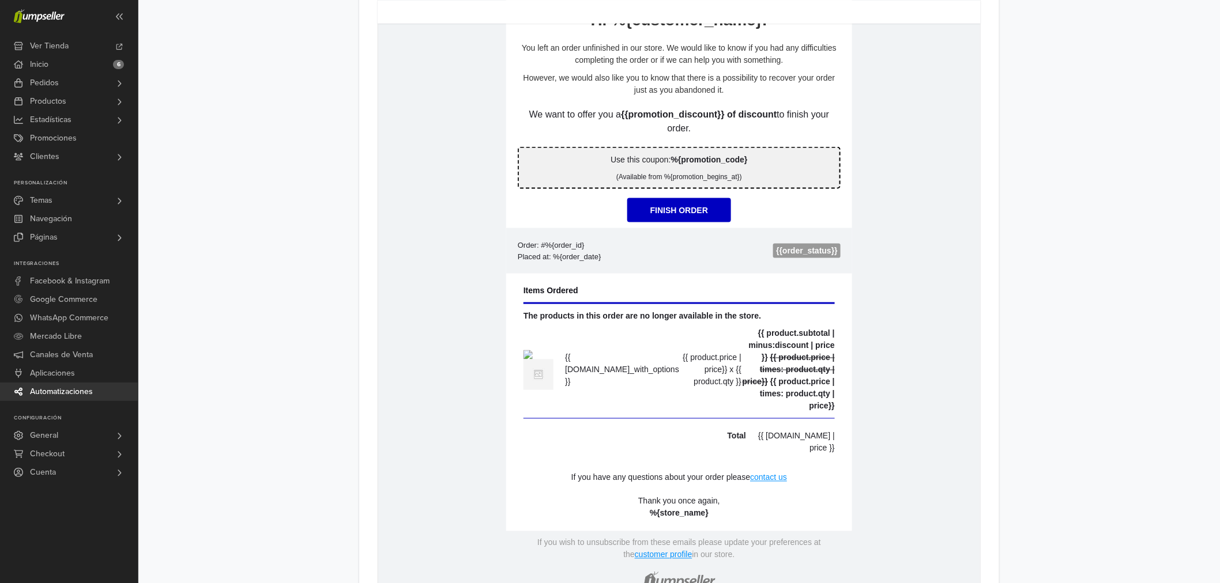
scroll to position [562, 0]
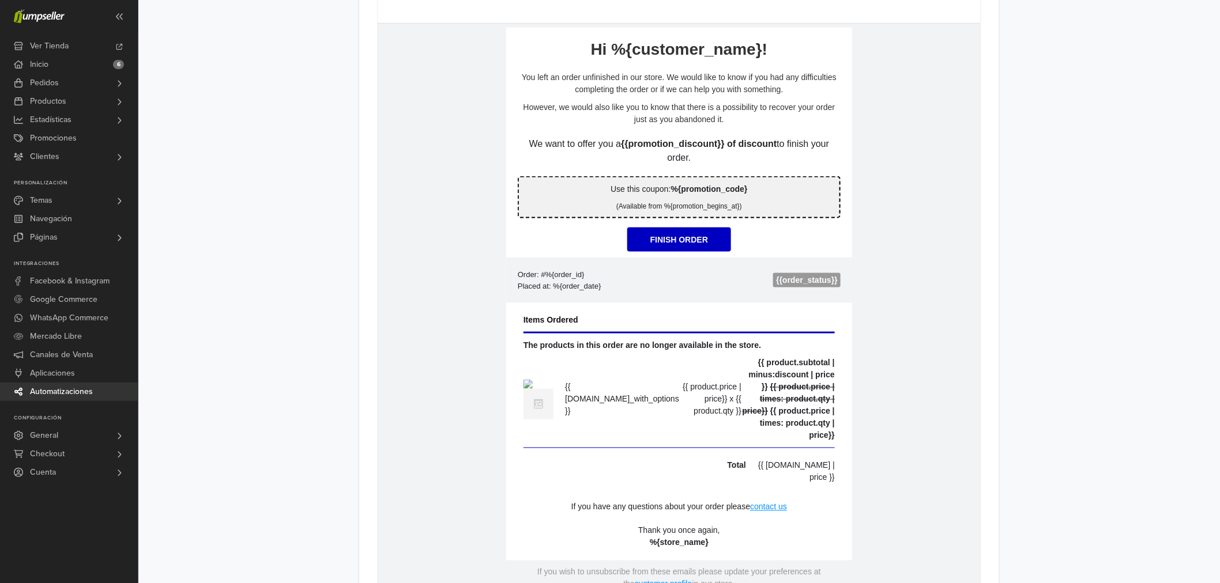
click at [555, 112] on p "However, we would also like you to know that there is a possibility to recover …" at bounding box center [678, 113] width 323 height 24
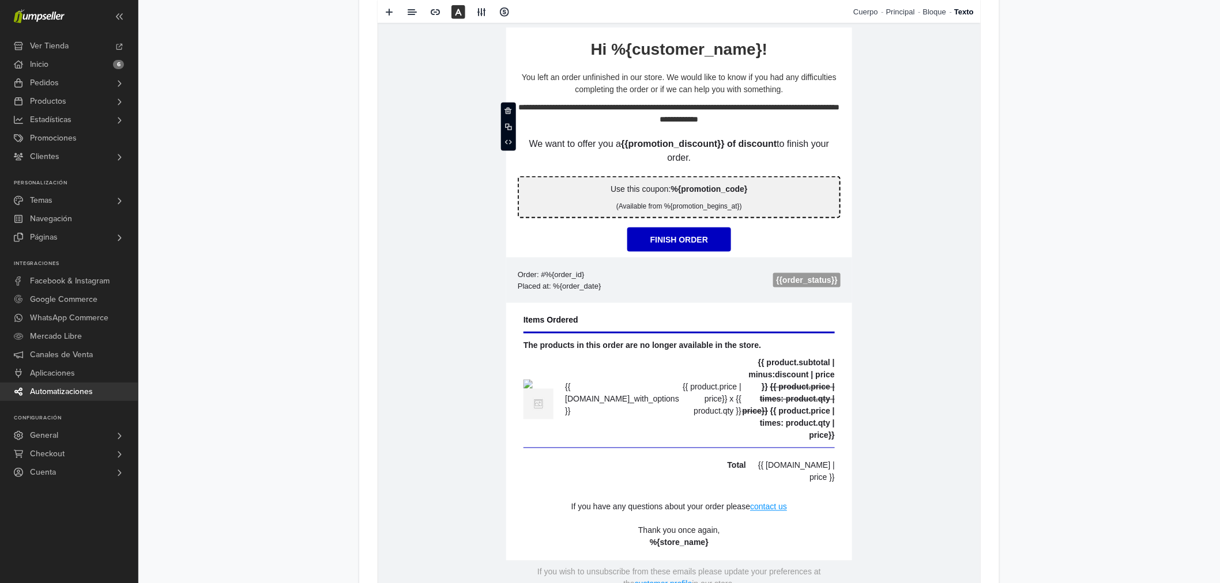
drag, startPoint x: 556, startPoint y: 107, endPoint x: 741, endPoint y: 107, distance: 185.7
click at [557, 107] on p "**********" at bounding box center [678, 113] width 323 height 24
drag, startPoint x: 1056, startPoint y: 238, endPoint x: 1046, endPoint y: 251, distance: 17.0
click at [1046, 251] on div "**********" at bounding box center [679, 62] width 1082 height 1248
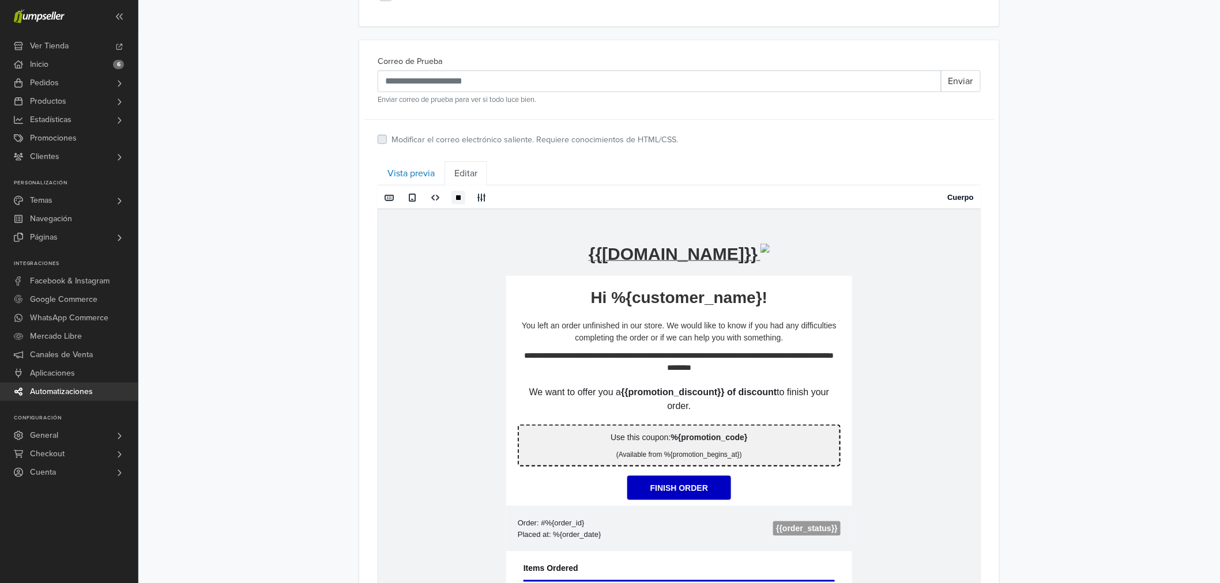
scroll to position [306, 0]
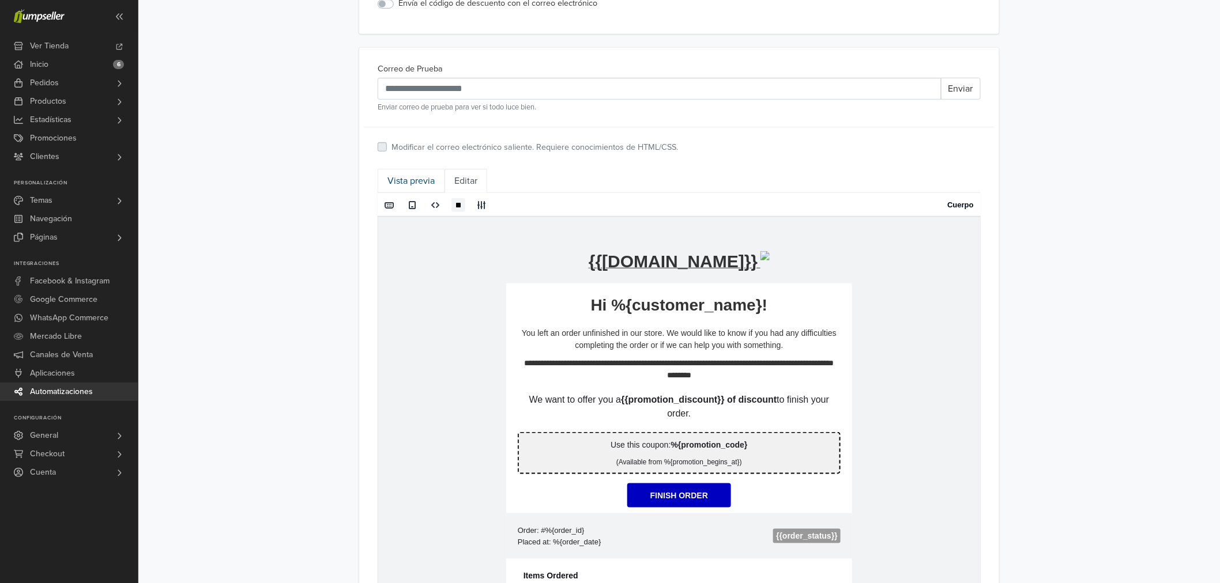
click at [429, 178] on link "Vista previa" at bounding box center [411, 181] width 67 height 24
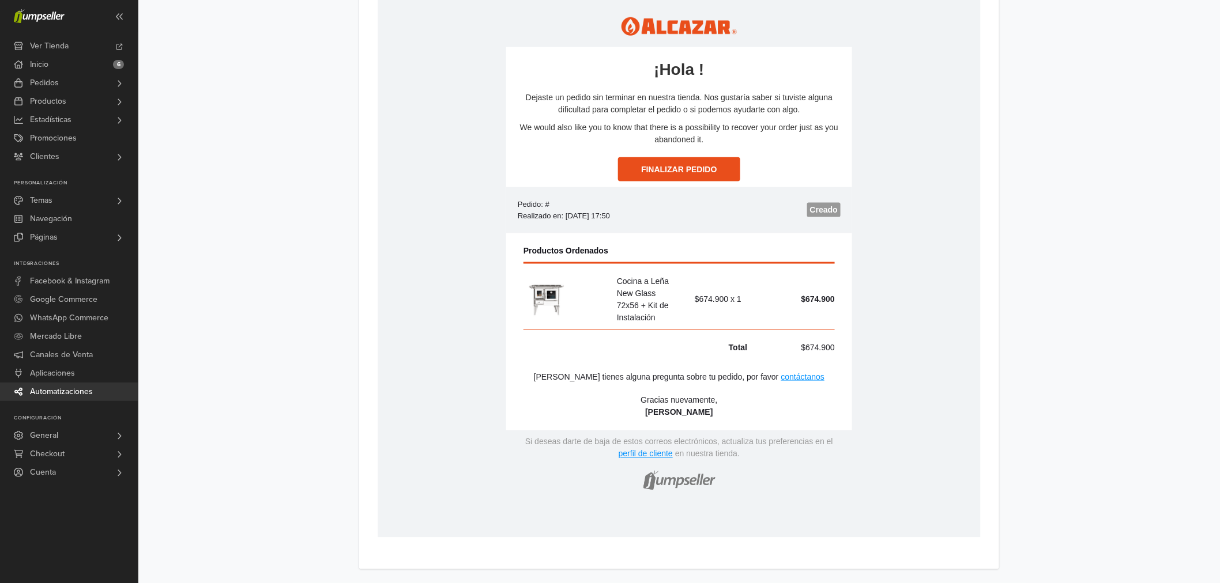
scroll to position [390, 0]
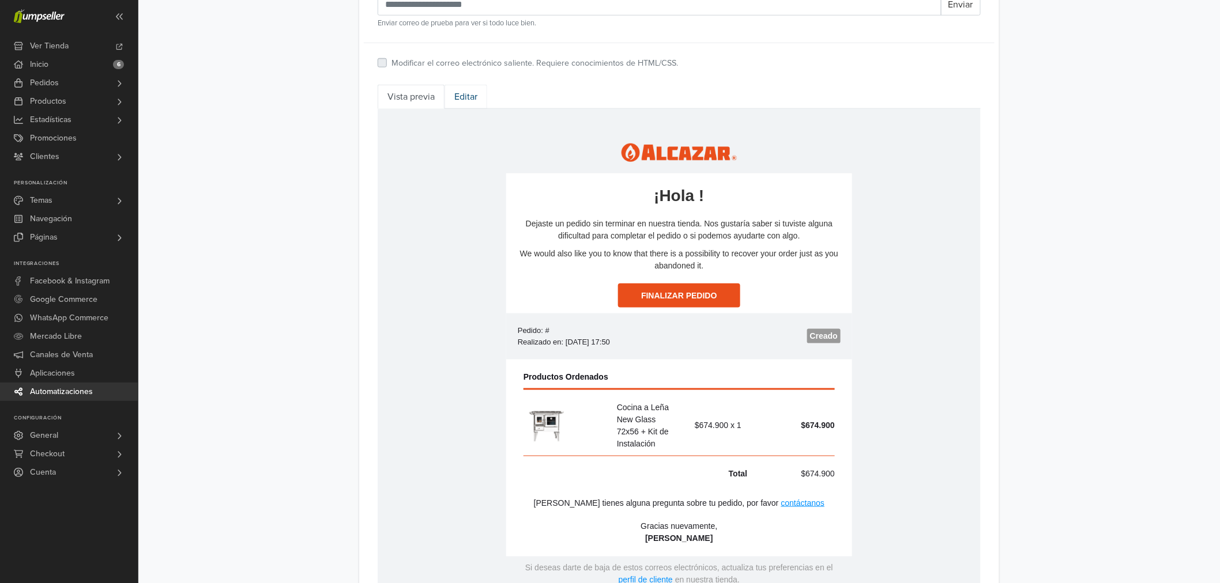
click at [462, 93] on link "Editar" at bounding box center [466, 97] width 43 height 24
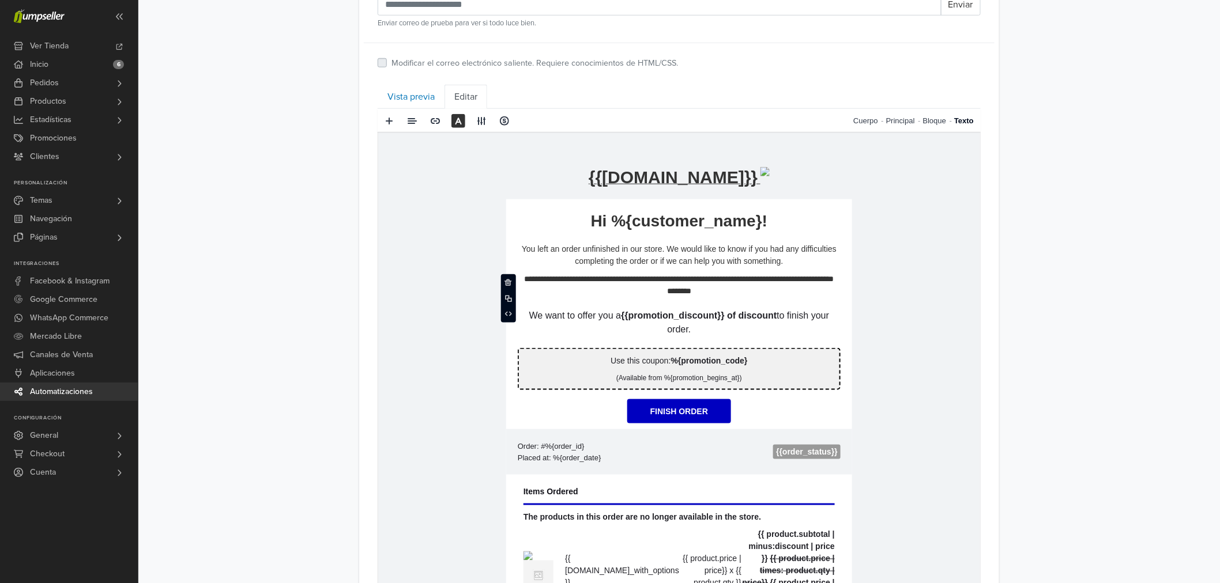
click at [657, 288] on p "**********" at bounding box center [678, 285] width 323 height 24
click at [998, 353] on div "Correo de Prueba Enviar Enviar correo de prueba para ver si todo luce bien. Mod…" at bounding box center [679, 411] width 640 height 894
click at [414, 105] on link "Vista previa" at bounding box center [411, 97] width 67 height 24
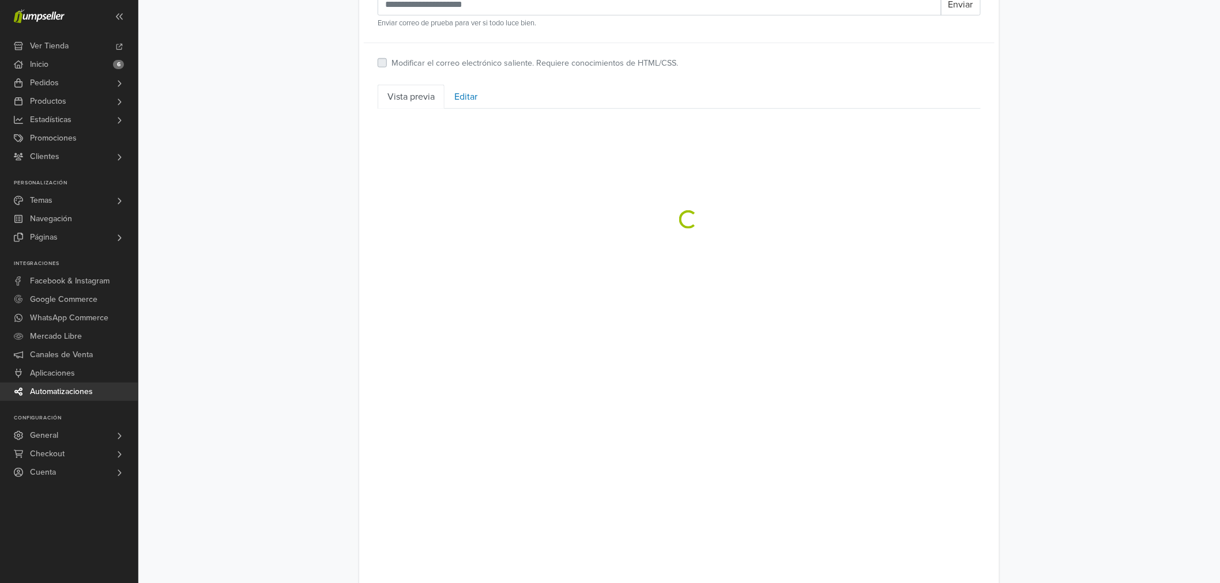
click at [1034, 274] on div "**********" at bounding box center [679, 153] width 1082 height 1086
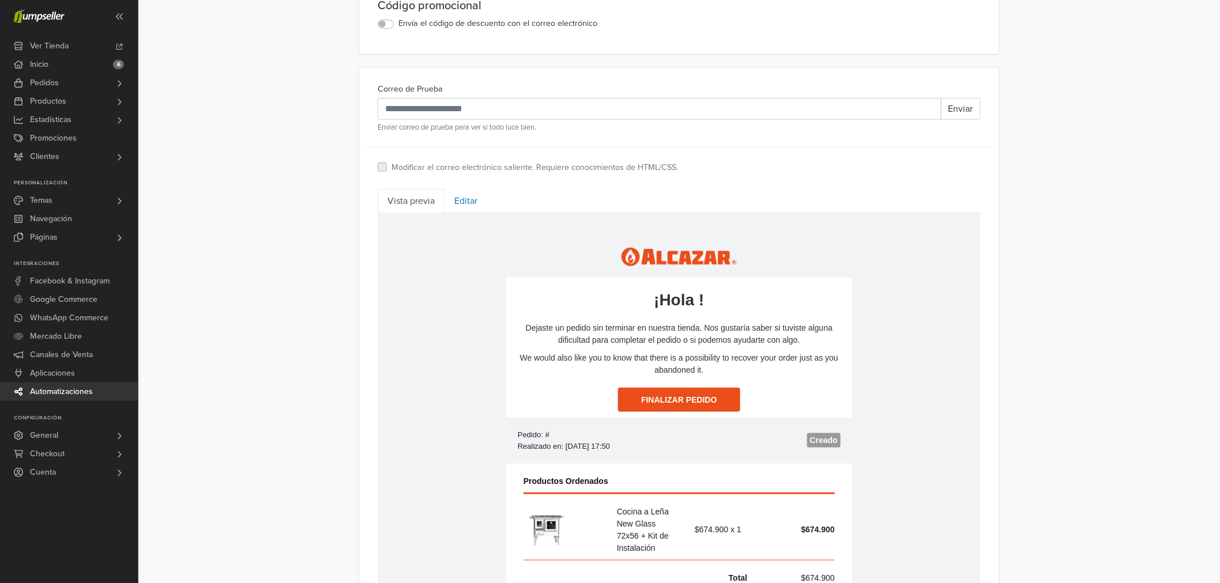
scroll to position [384, 0]
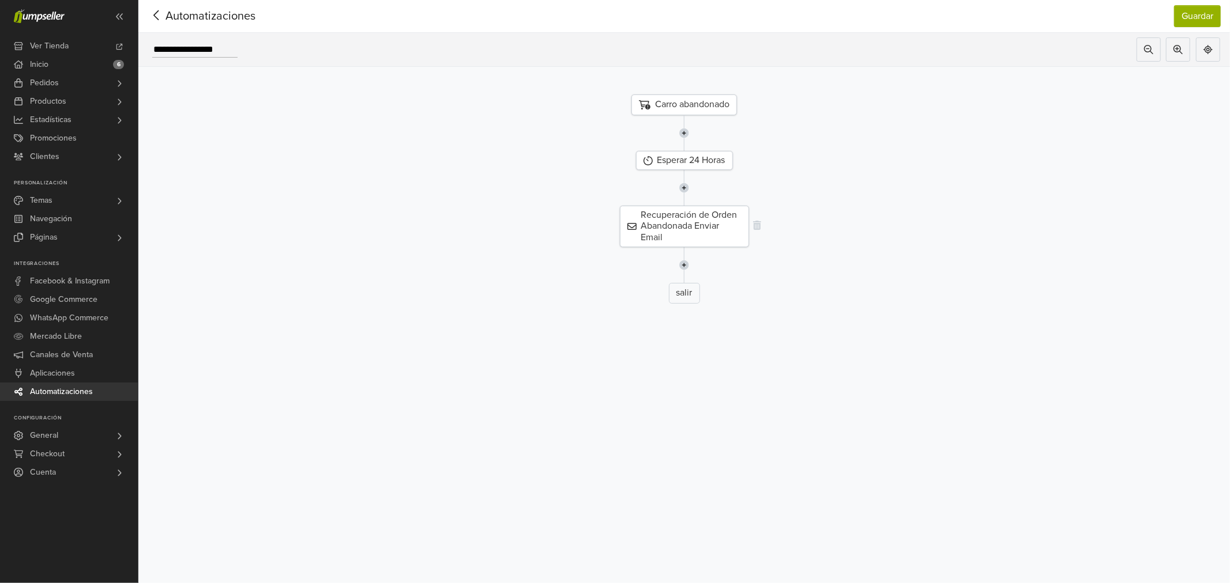
click at [689, 237] on div "Recuperación de Orden Abandonada Enviar Email" at bounding box center [684, 227] width 129 height 42
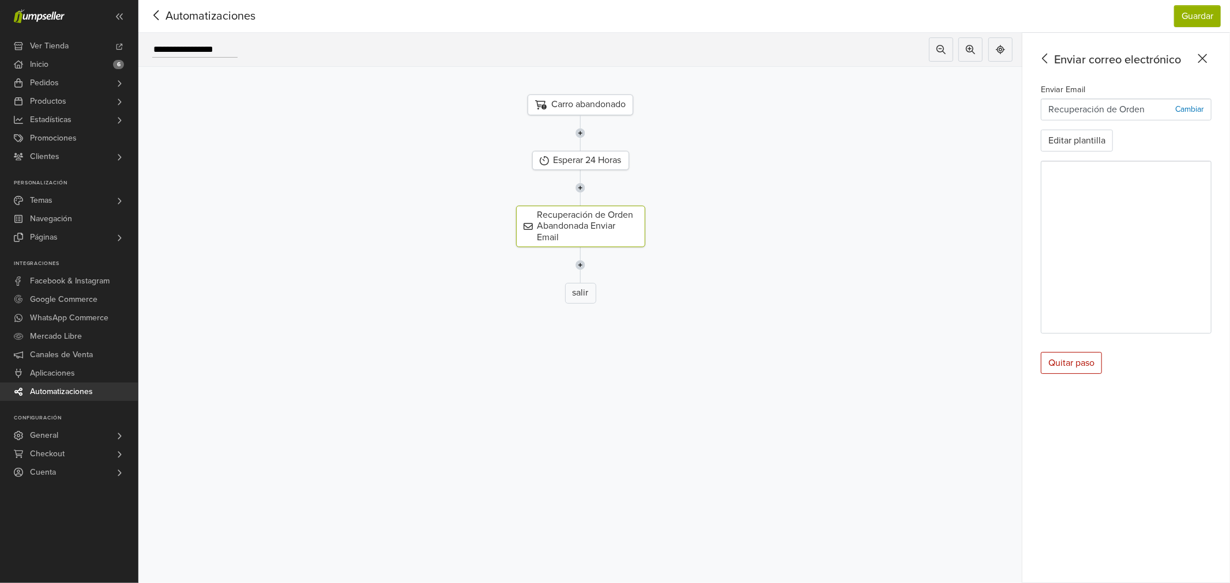
click at [1093, 110] on p "Recuperación de Orden Abandonada" at bounding box center [1111, 110] width 127 height 14
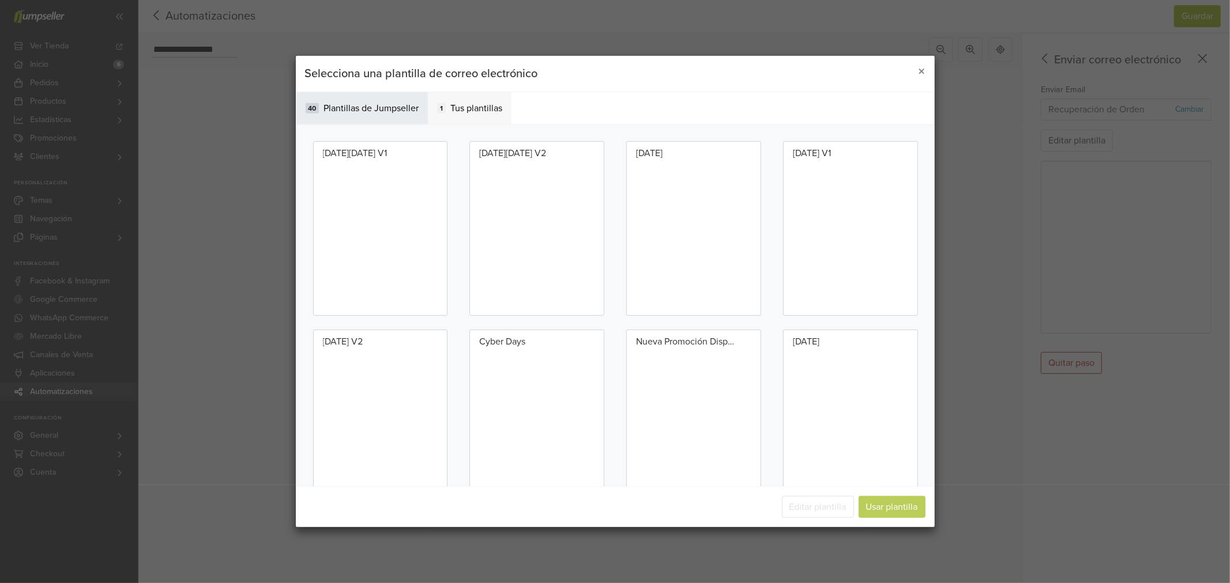
click at [459, 100] on div "1 Tus plantillas" at bounding box center [470, 108] width 84 height 32
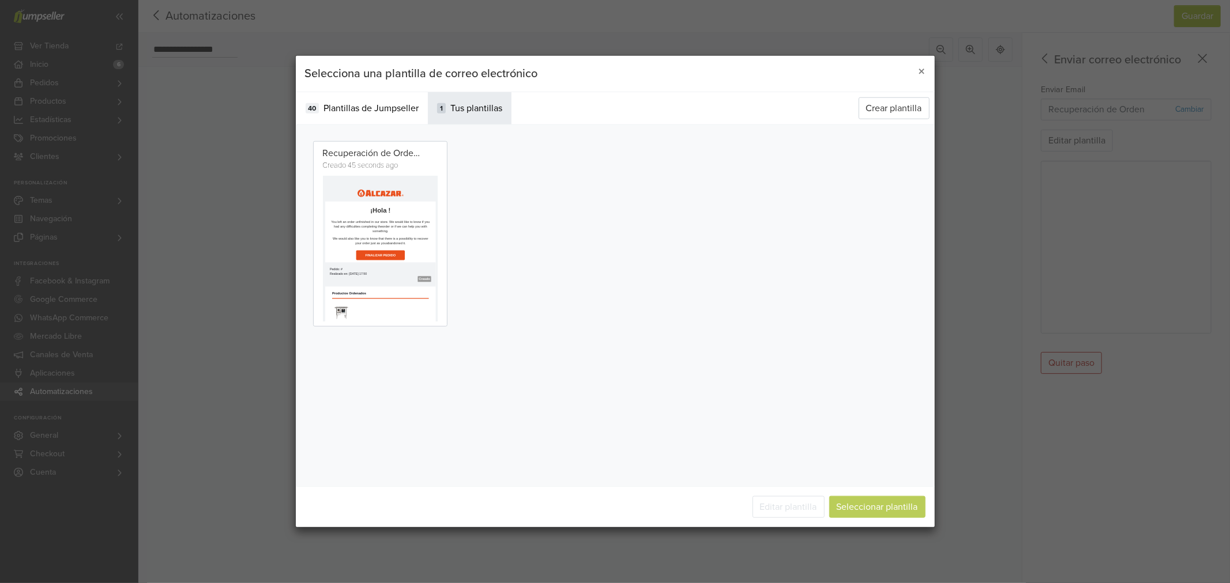
click at [383, 264] on h2 "¡Hola !" at bounding box center [466, 261] width 276 height 21
click at [789, 503] on button "Editar plantilla" at bounding box center [788, 507] width 72 height 22
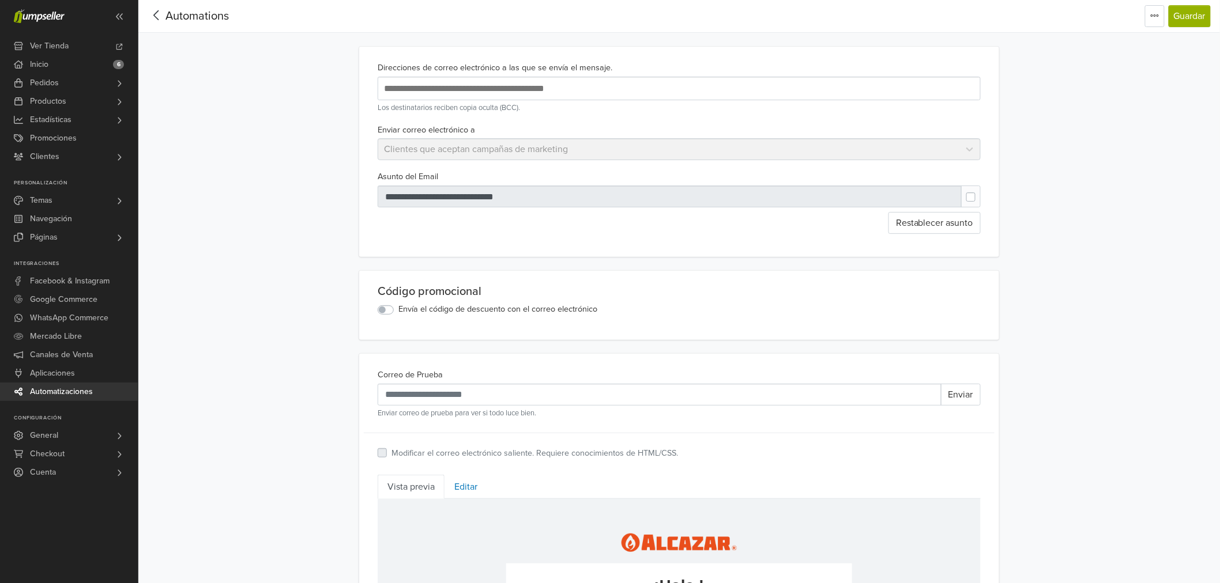
click at [521, 94] on input "text" at bounding box center [568, 89] width 375 height 16
click at [297, 156] on div "**********" at bounding box center [679, 543] width 1082 height 1086
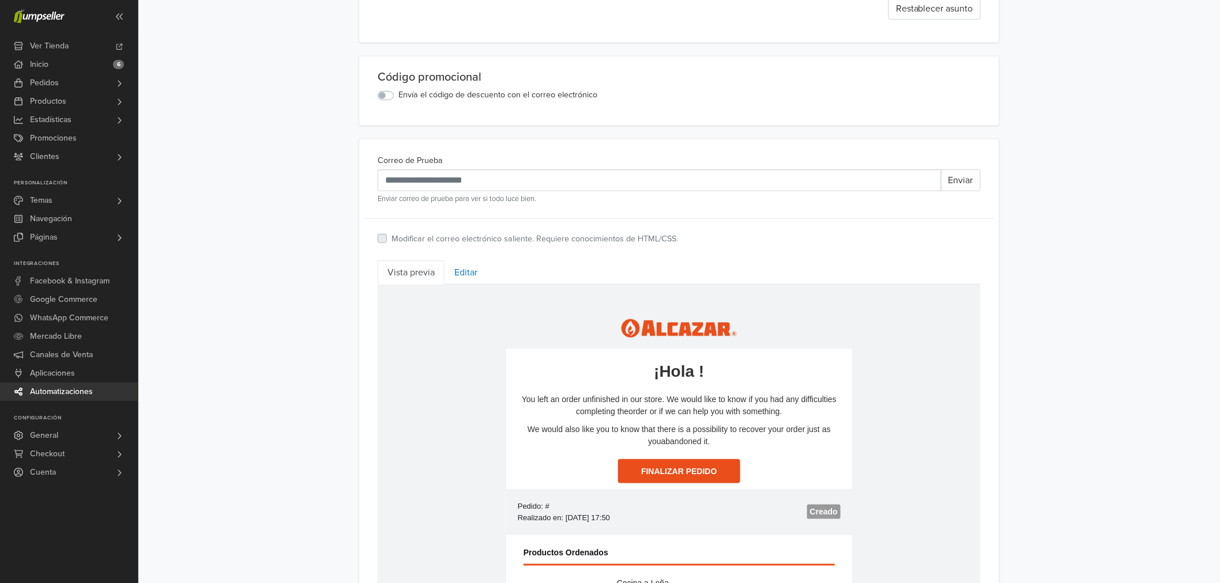
scroll to position [192, 0]
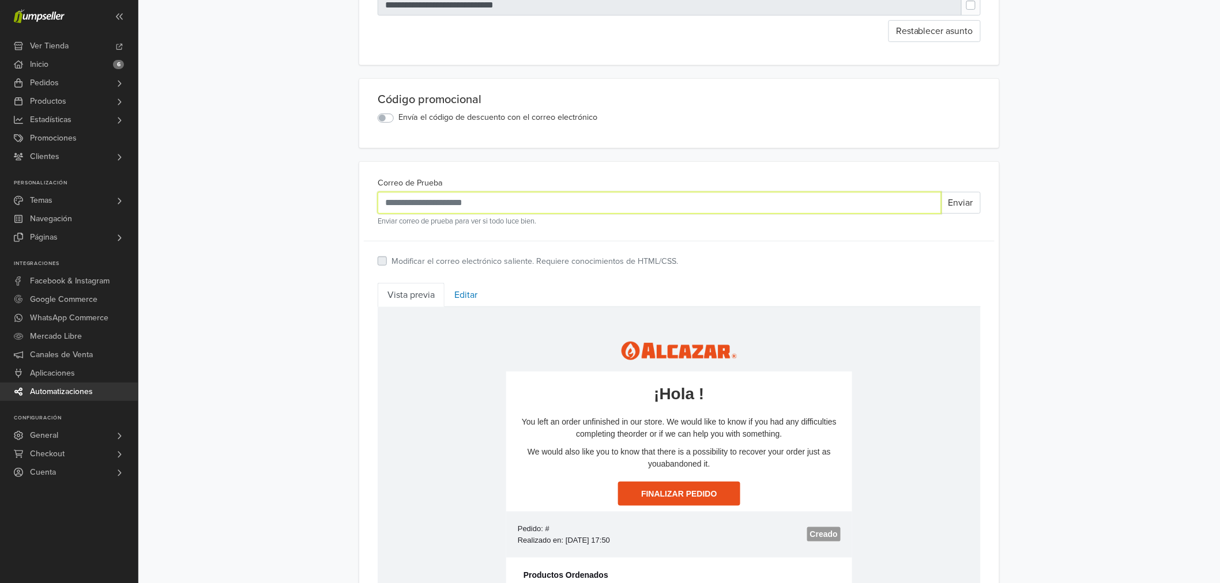
click at [511, 206] on input "Correo de Prueba" at bounding box center [660, 203] width 564 height 22
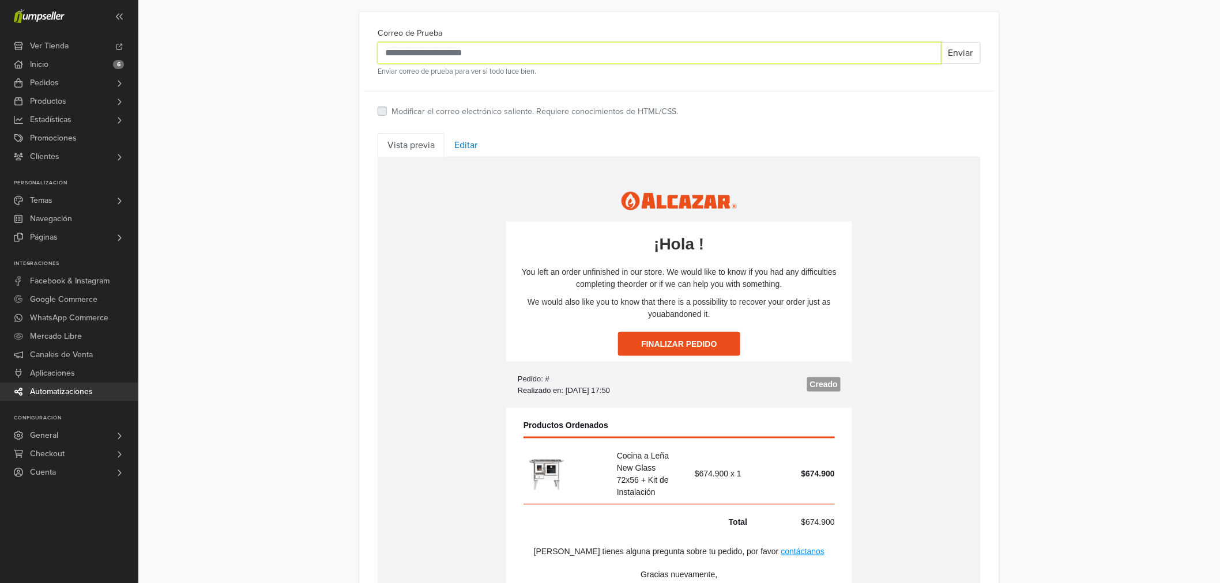
scroll to position [384, 0]
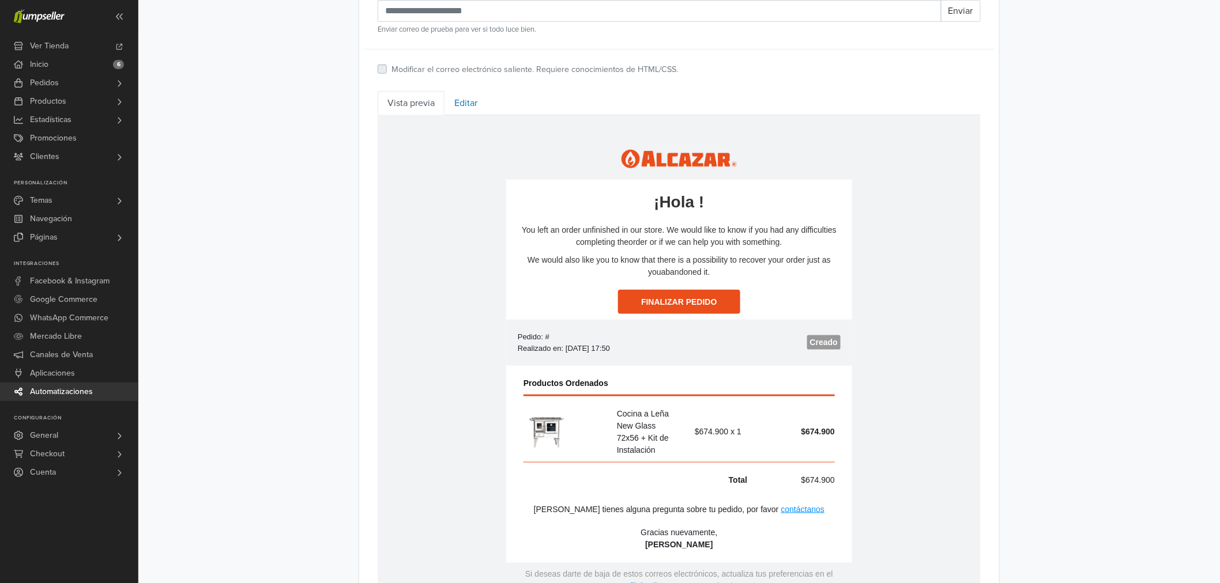
click at [466, 85] on div "Correo de Prueba Enviar Enviar correo de prueba para ver si todo luce bien. Mod…" at bounding box center [679, 336] width 640 height 732
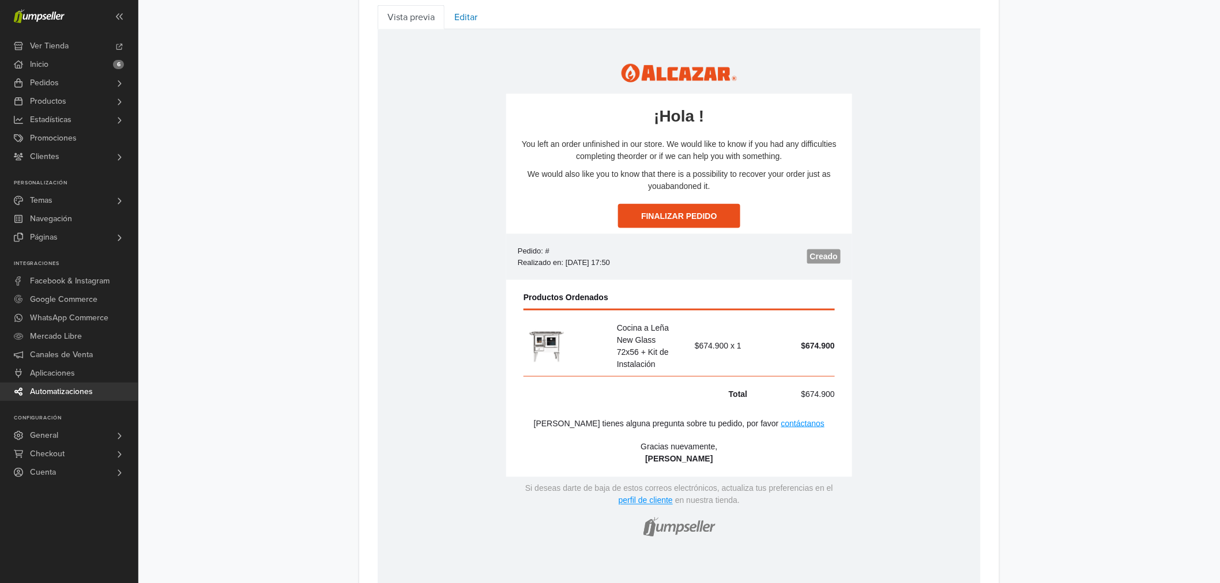
scroll to position [326, 0]
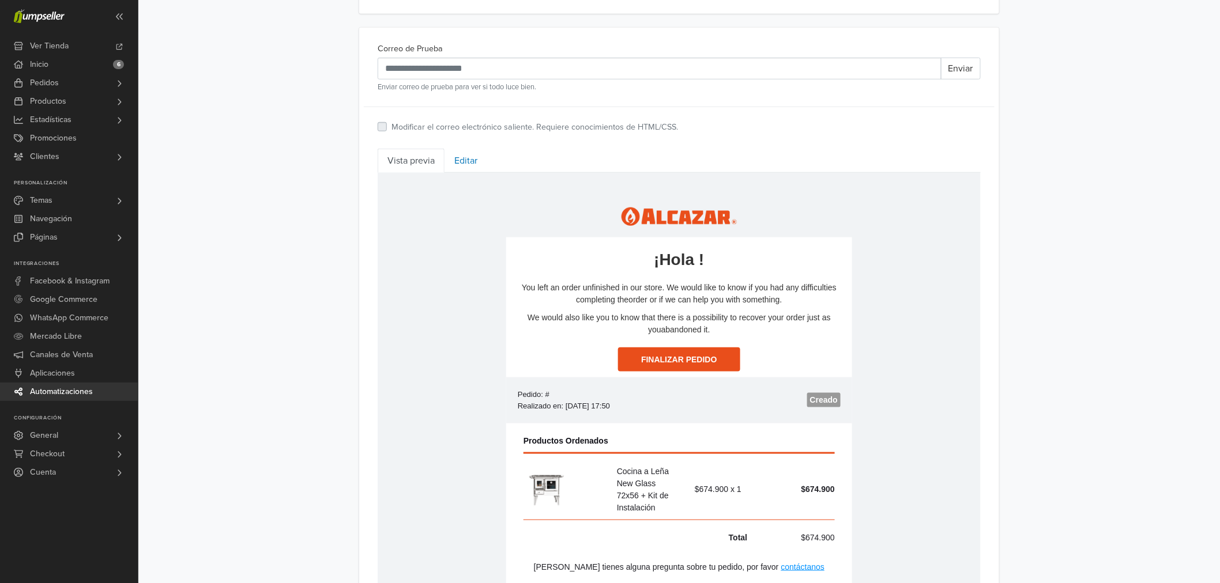
click at [462, 154] on link "Editar" at bounding box center [466, 161] width 43 height 24
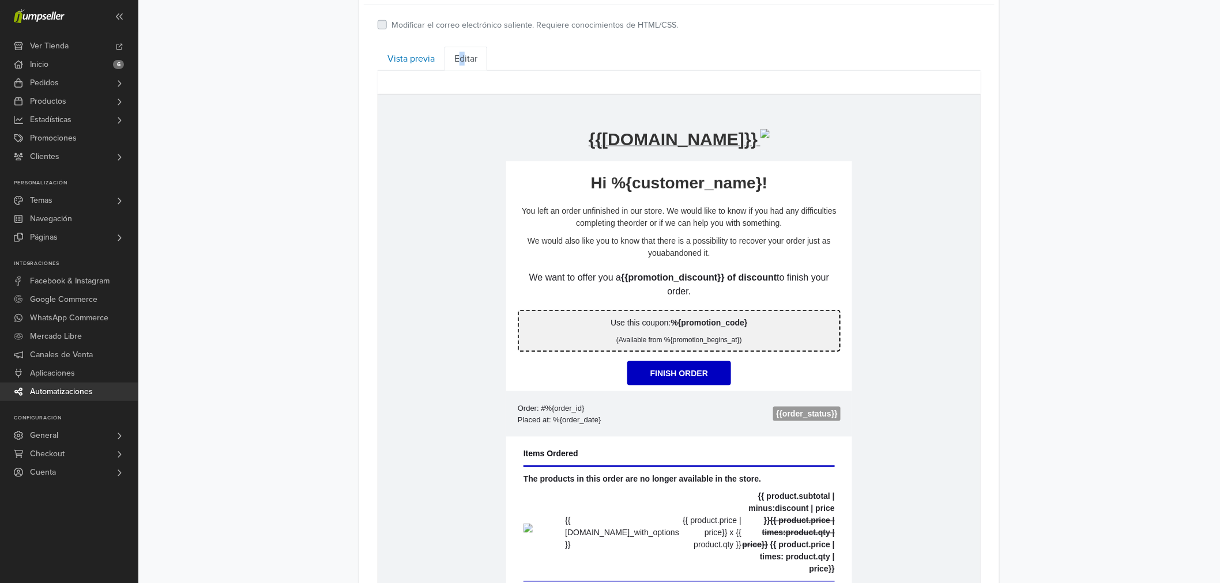
scroll to position [424, 0]
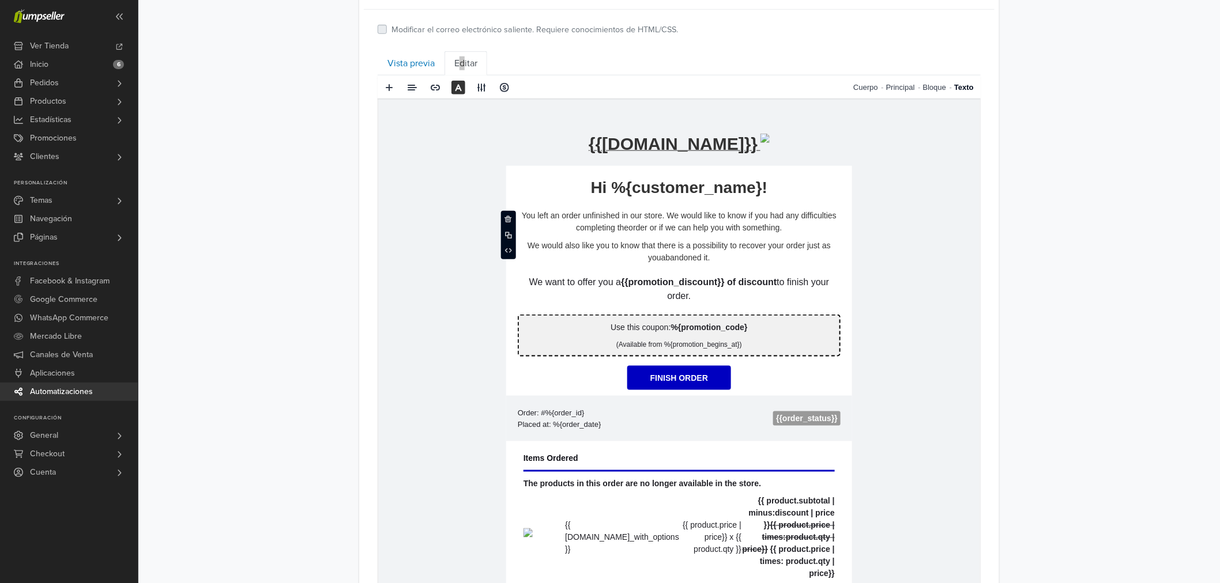
click at [536, 220] on p "You left an order unfinished in our store. We would like to know if you had any…" at bounding box center [678, 221] width 323 height 24
click at [993, 281] on div "Correo de Prueba Enviar Enviar correo de prueba para ver si todo luce bien. Mod…" at bounding box center [679, 377] width 640 height 894
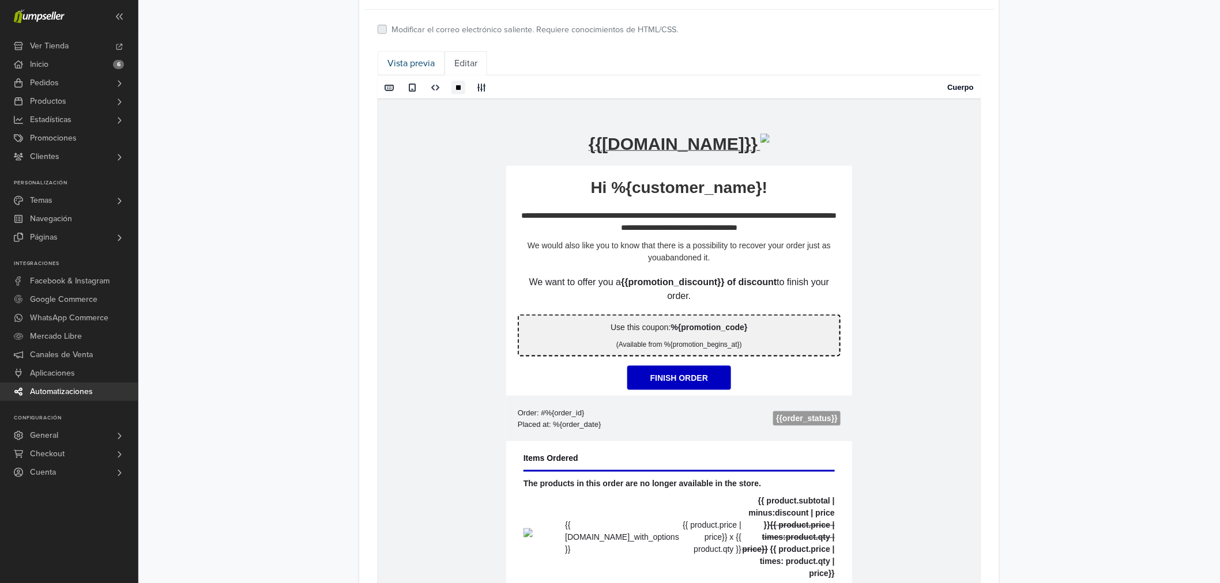
click at [393, 66] on link "Vista previa" at bounding box center [411, 63] width 67 height 24
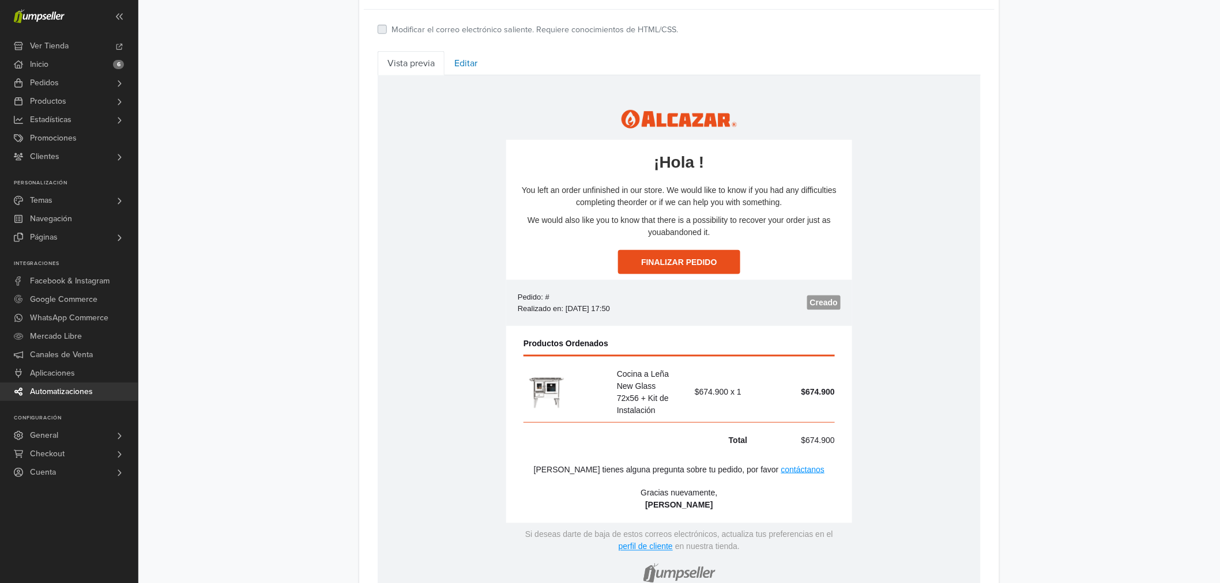
click at [570, 194] on p "You left an order unfinished in our store. We would like to know if you had any…" at bounding box center [678, 196] width 323 height 24
click at [552, 179] on td "You left an order unfinished in our store. We would like to know if you had any…" at bounding box center [679, 210] width 346 height 77
click at [482, 63] on link "Editar" at bounding box center [466, 63] width 43 height 24
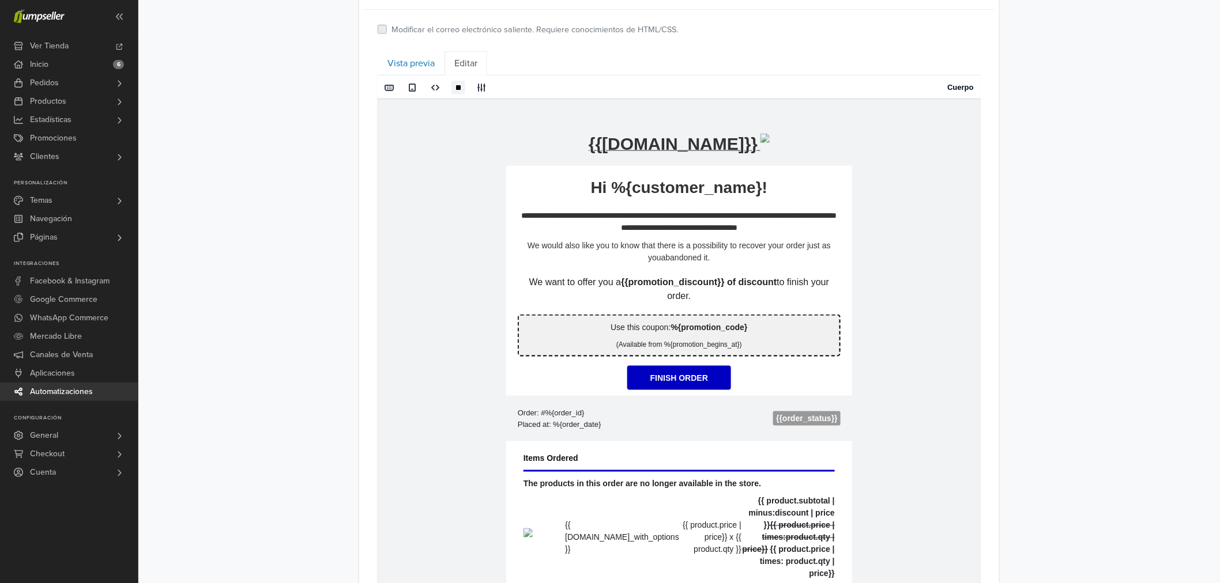
click at [669, 225] on p "**********" at bounding box center [678, 221] width 323 height 24
click at [406, 61] on link "Vista previa" at bounding box center [411, 63] width 67 height 24
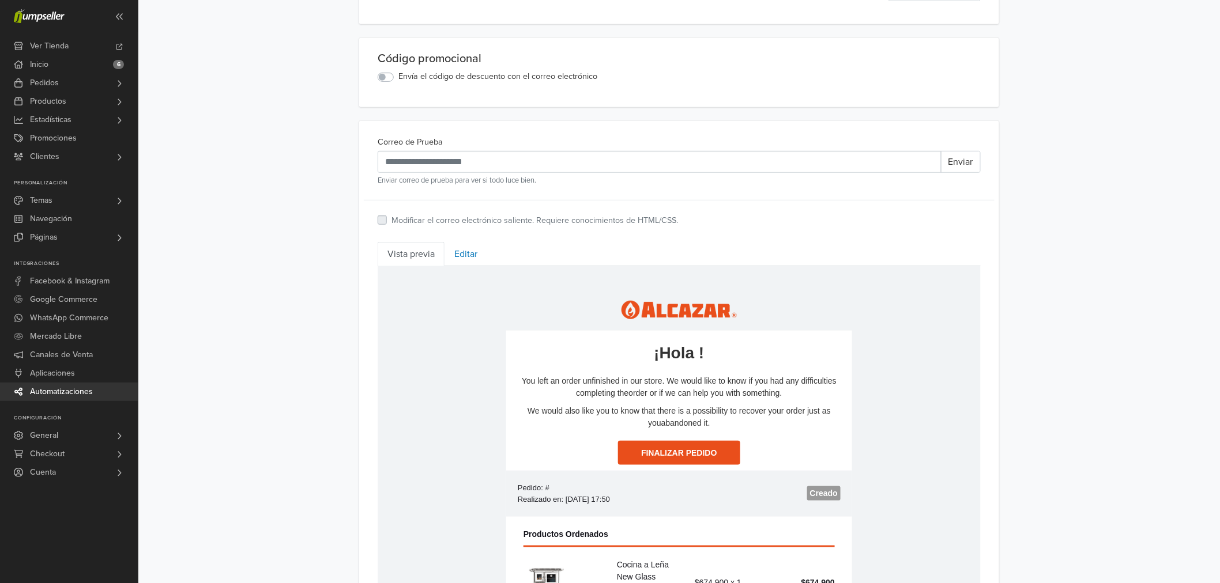
scroll to position [232, 0]
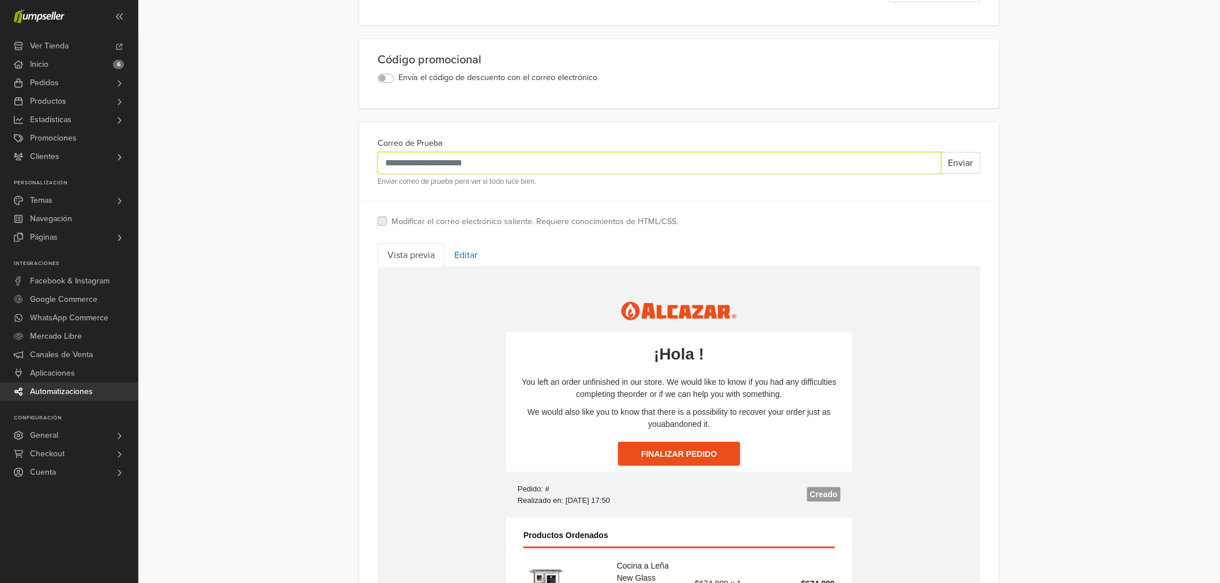
click at [444, 169] on input "Correo de Prueba" at bounding box center [660, 163] width 564 height 22
type input "**********"
click at [949, 172] on button "Enviar" at bounding box center [961, 163] width 40 height 22
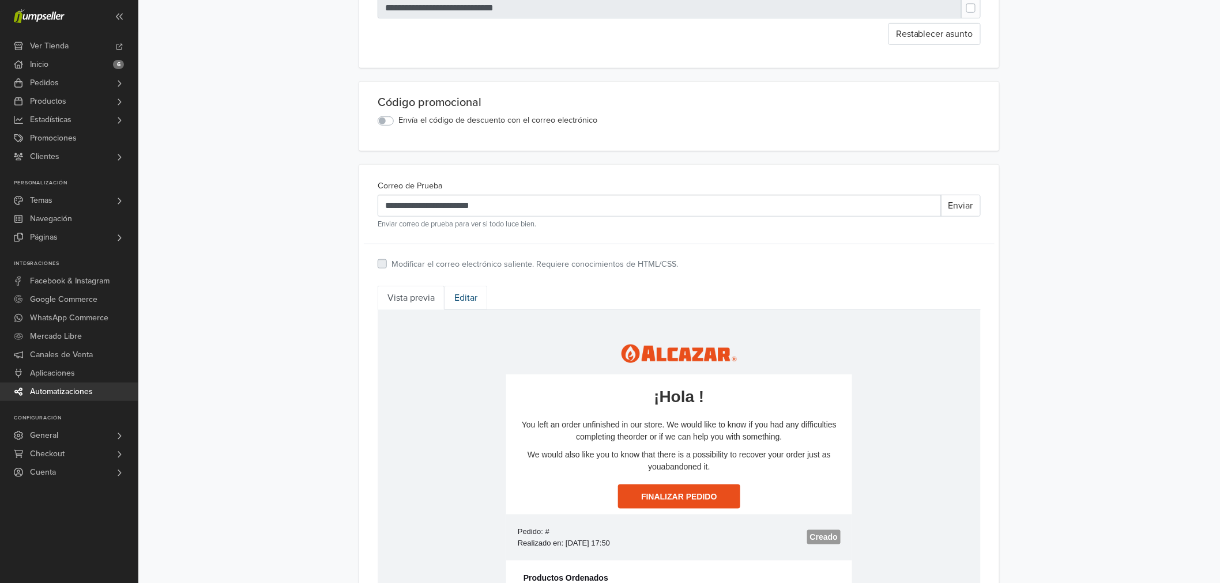
click at [484, 306] on link "Editar" at bounding box center [466, 298] width 43 height 24
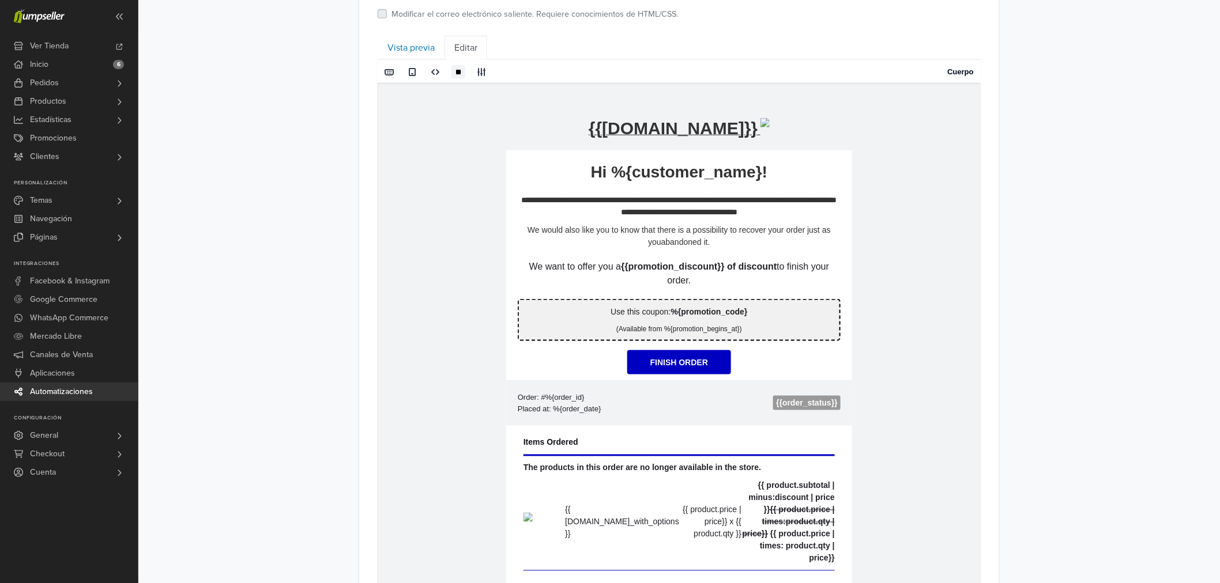
scroll to position [552, 0]
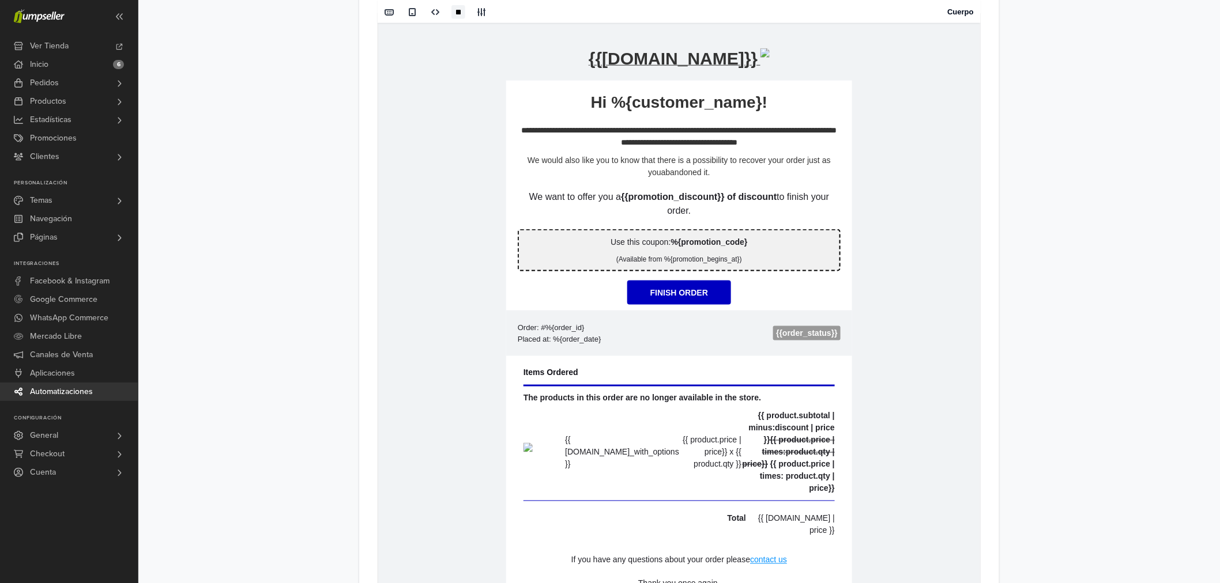
click at [438, 294] on td "**********" at bounding box center [679, 367] width 602 height 708
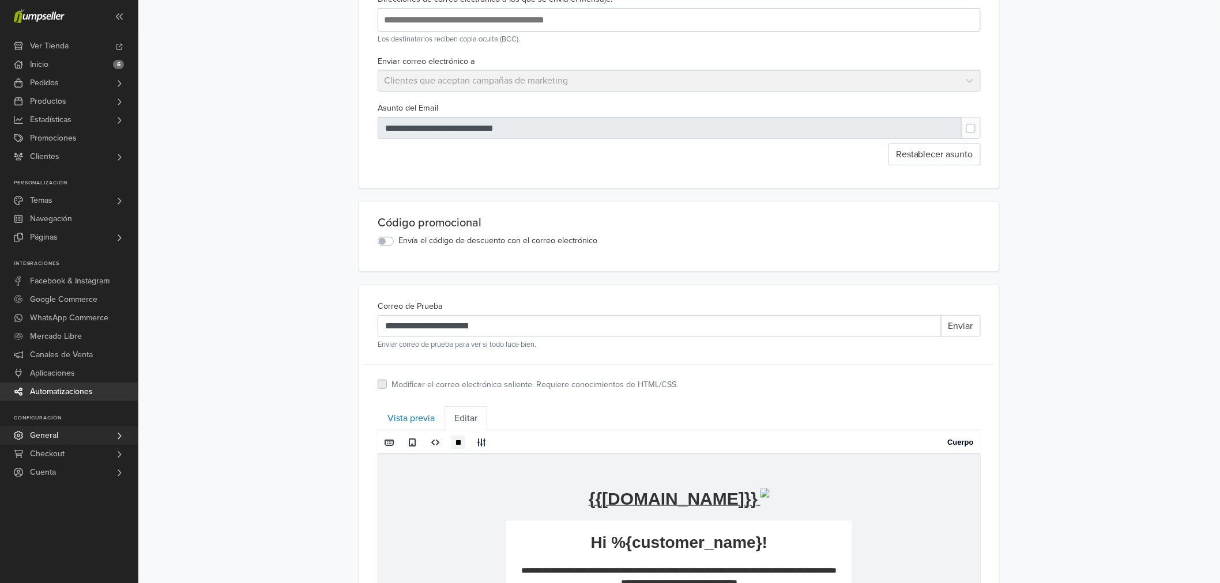
scroll to position [104, 0]
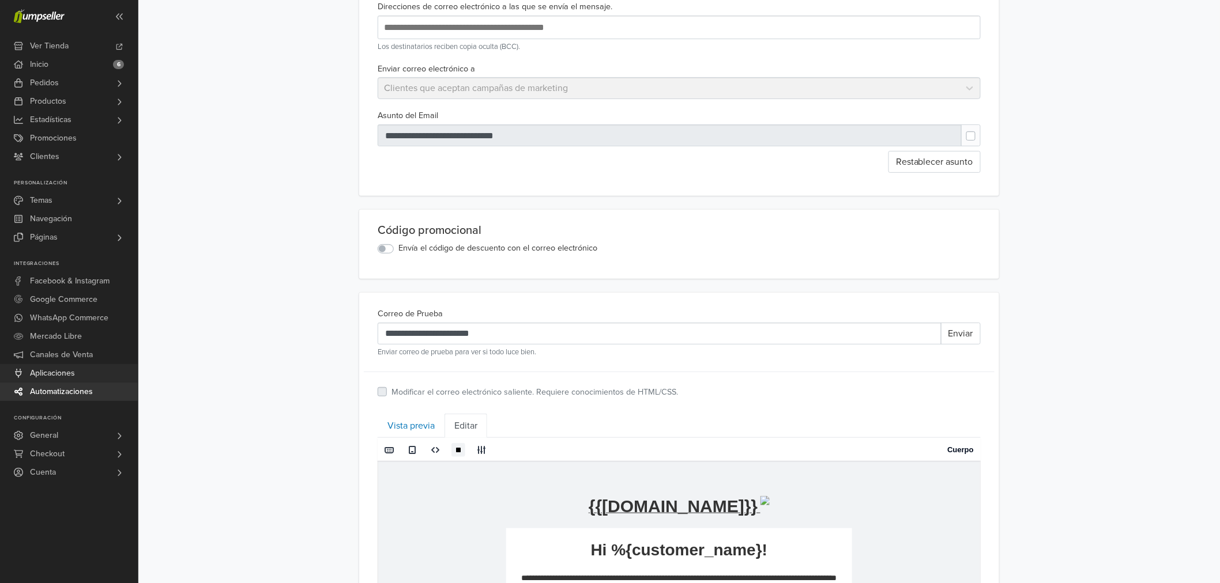
click at [76, 368] on link "Aplicaciones" at bounding box center [69, 373] width 138 height 18
